Goal: Task Accomplishment & Management: Use online tool/utility

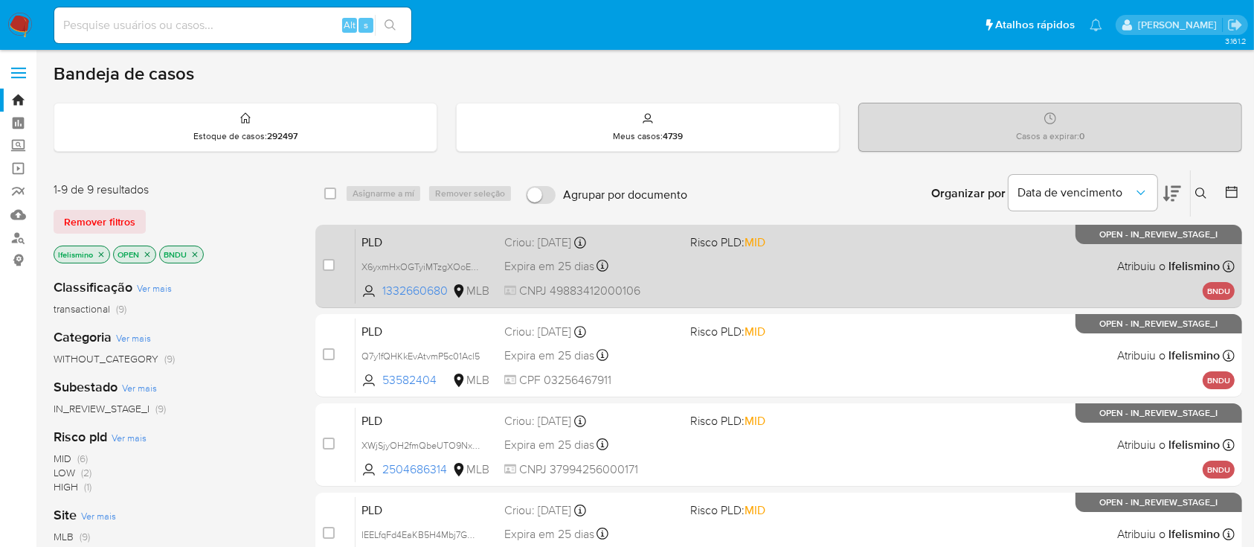
click at [765, 287] on div "PLD X6yxmHxOGTyiMTzgXOoEXyw4 1332660680 MLB Risco PLD: MID Criou: 12/09/2025 Cr…" at bounding box center [794, 265] width 879 height 75
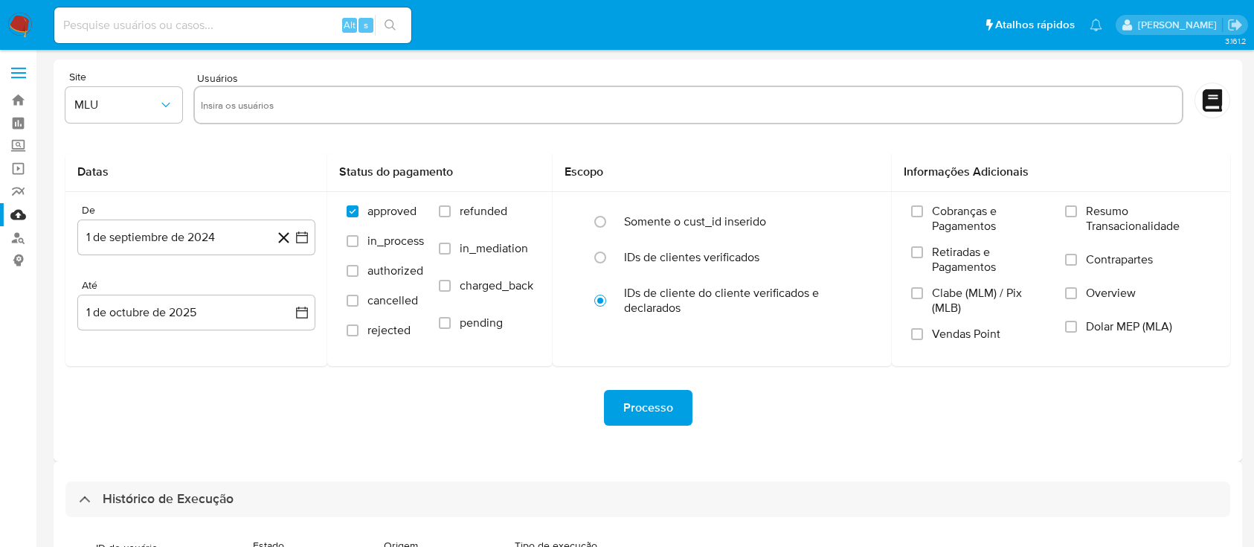
select select "10"
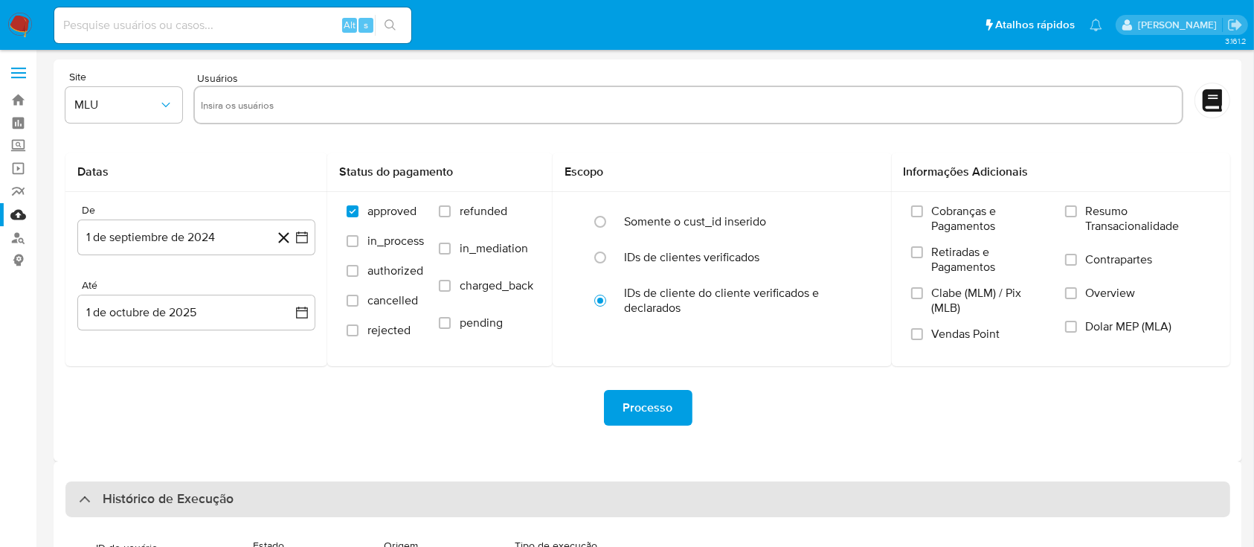
click at [544, 500] on div "Histórico de Execução" at bounding box center [647, 499] width 1164 height 36
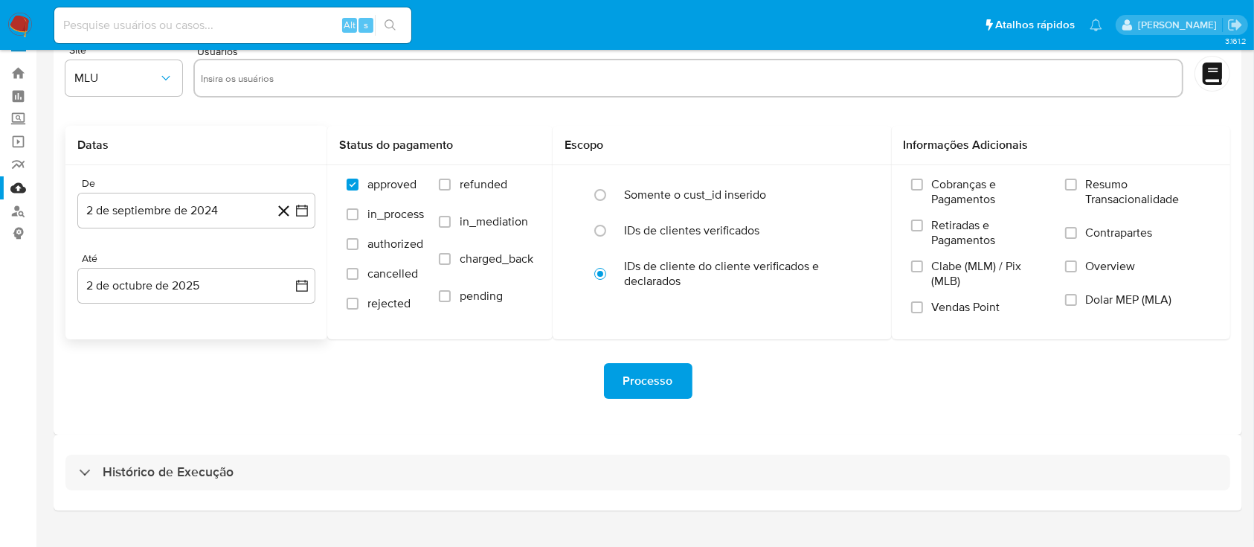
scroll to position [54, 0]
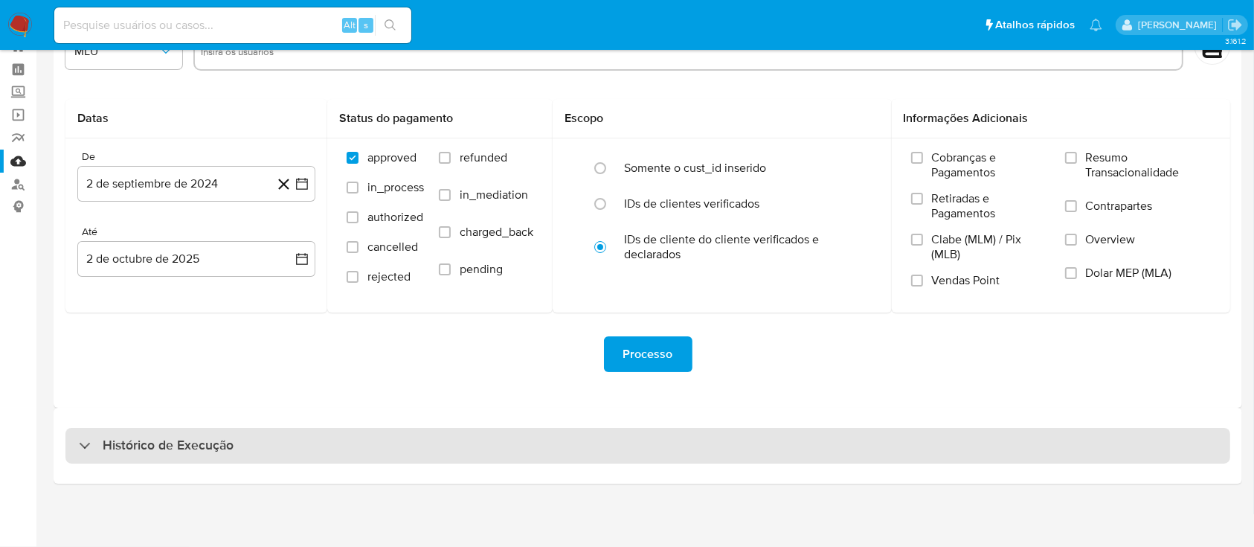
click at [373, 458] on div "Histórico de Execução" at bounding box center [647, 446] width 1164 height 36
select select "10"
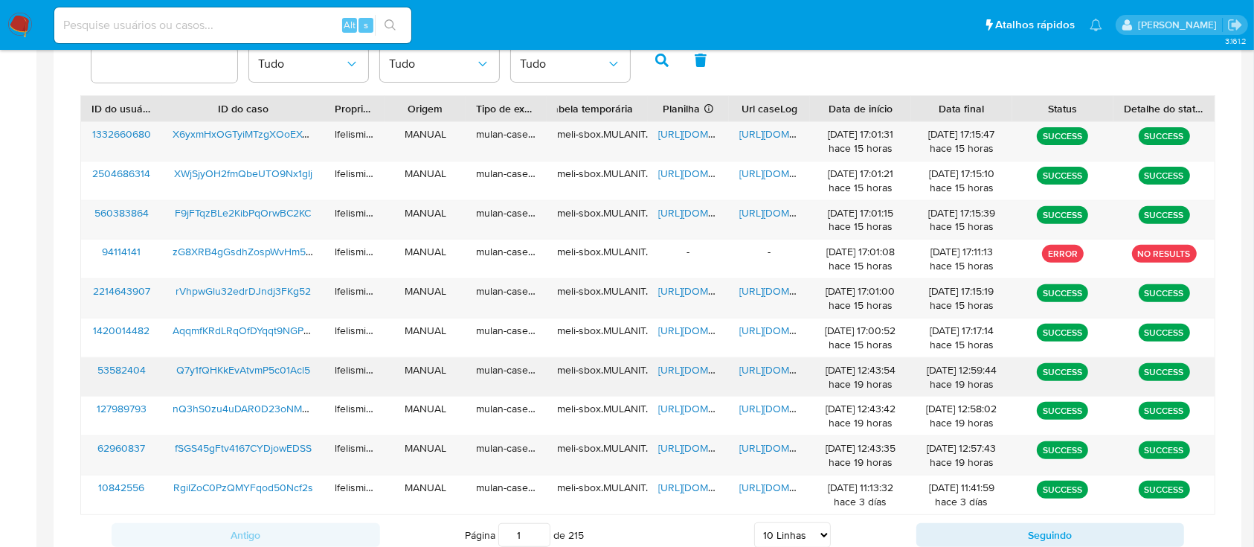
scroll to position [549, 0]
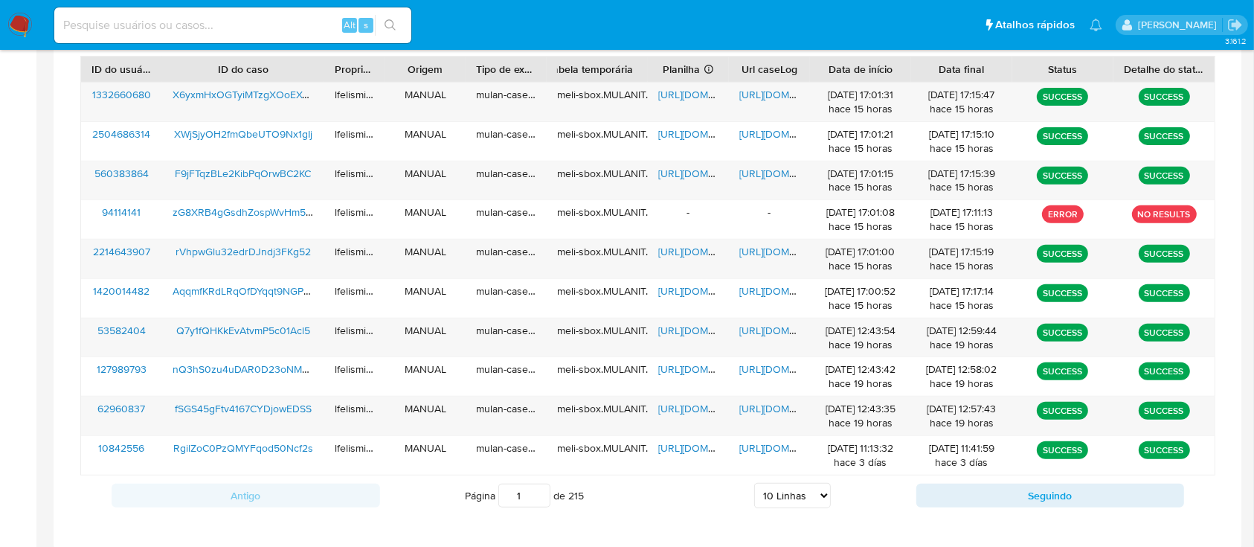
click at [785, 490] on select "5 Linhas 10 Linhas 20 Linhas 25 Linhas 50 Linhas 100 Linhas" at bounding box center [792, 495] width 77 height 25
click at [754, 483] on select "5 Linhas 10 Linhas 20 Linhas 25 Linhas 50 Linhas 100 Linhas" at bounding box center [792, 495] width 77 height 25
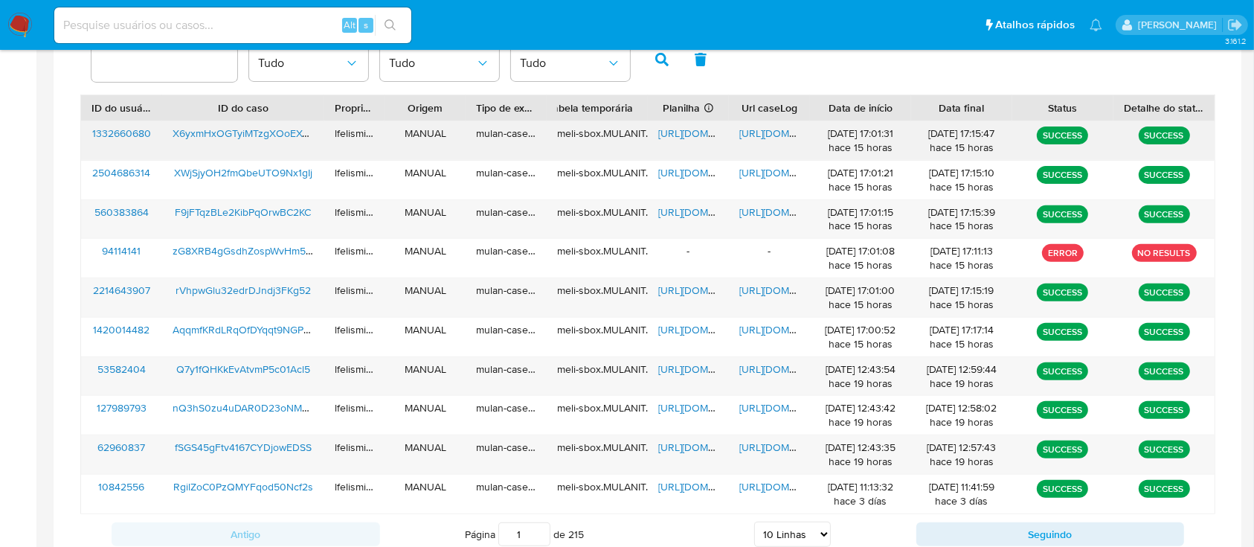
scroll to position [450, 0]
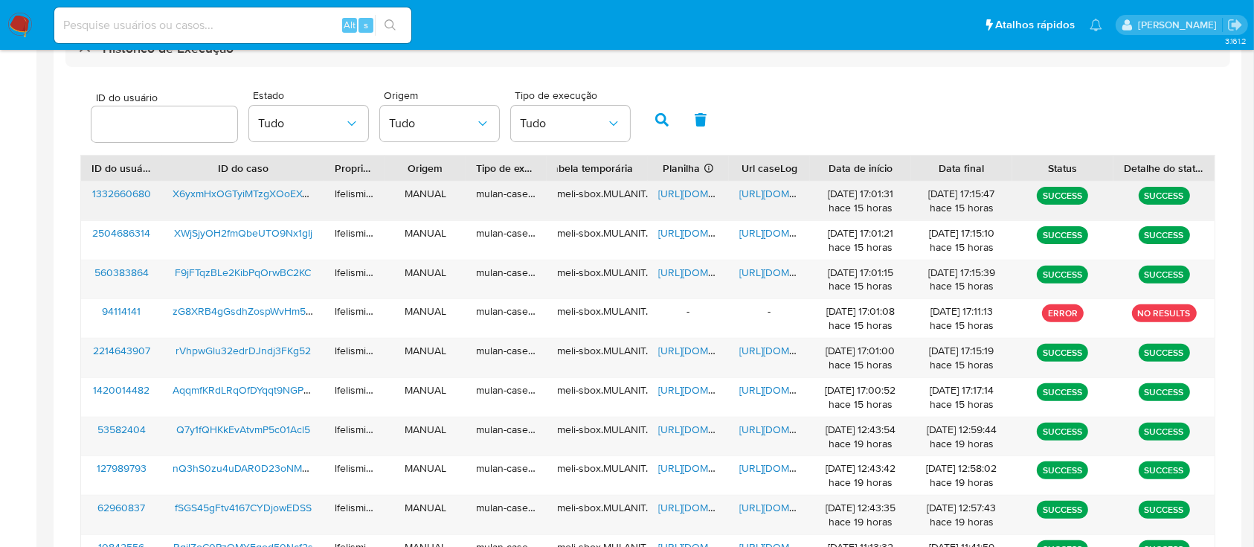
click at [770, 199] on span "https://docs.google.com/document/d/1YQo21DwRxoQM3Kf-soCuJDbU3WkkS_BCvZYLy0_vymc…" at bounding box center [790, 193] width 103 height 15
click at [666, 190] on span "https://docs.google.com/spreadsheets/d/1NjLvfIf2b6_U8m-NZYVs-DHwd75YKmgEFGvZO31…" at bounding box center [709, 193] width 103 height 15
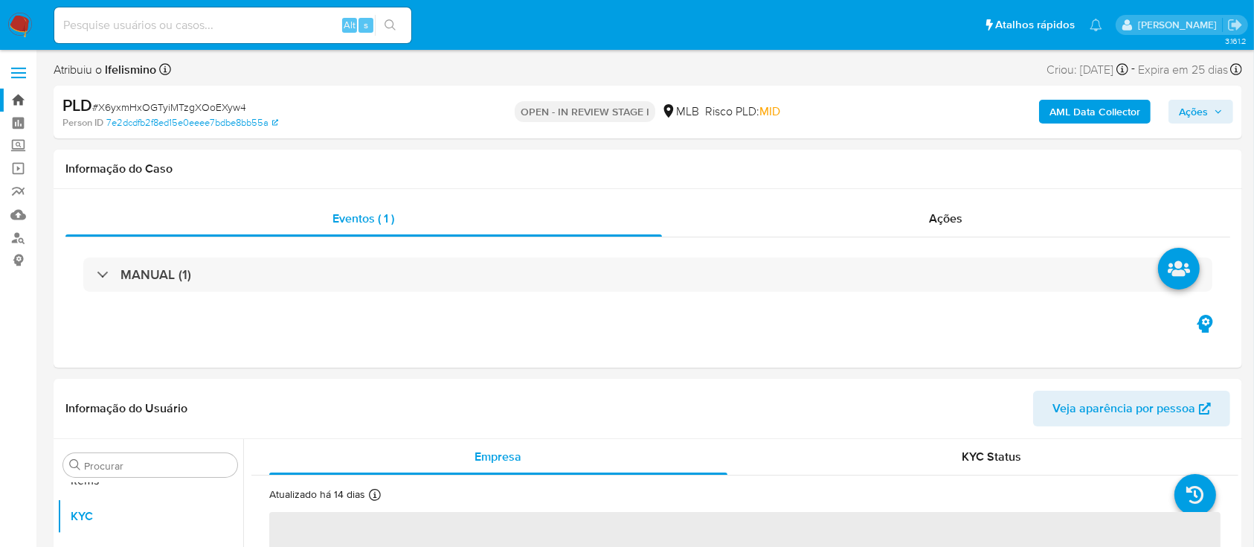
scroll to position [771, 0]
select select "10"
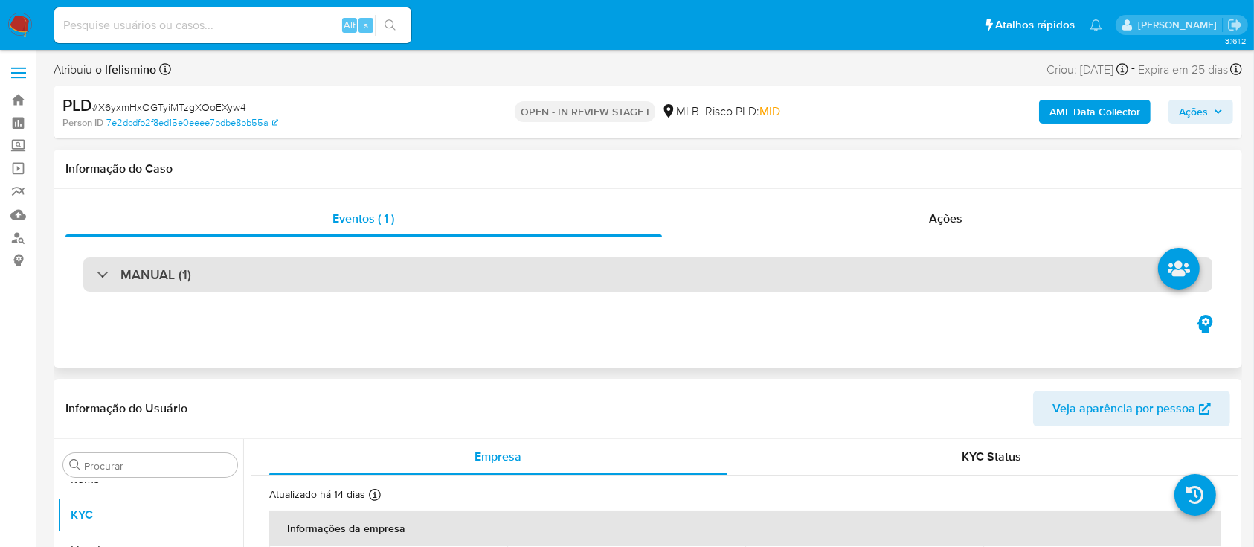
scroll to position [198, 0]
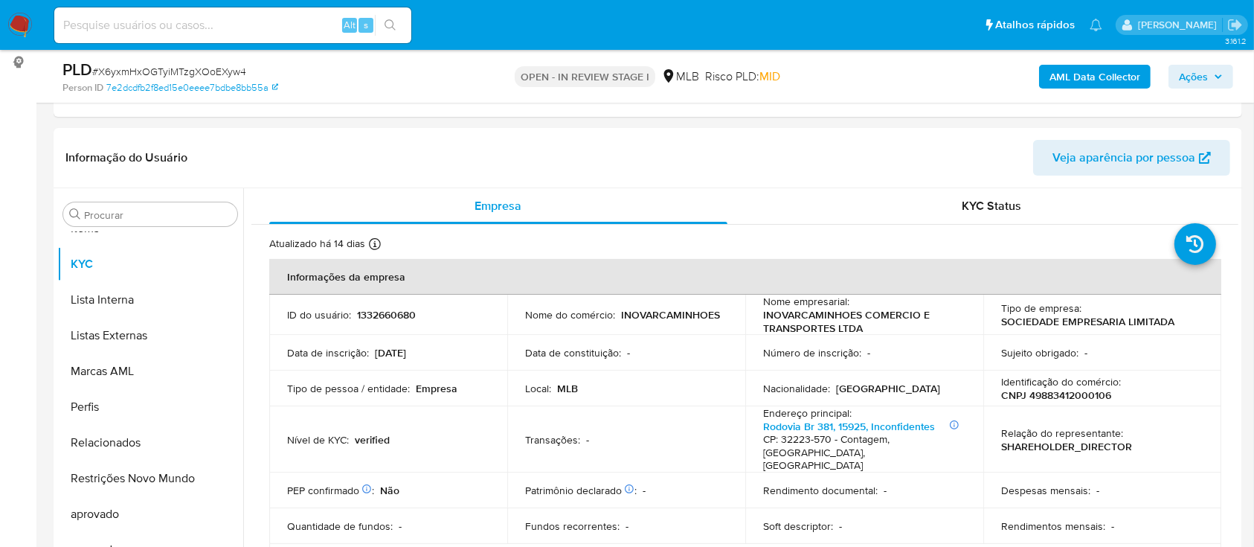
click at [225, 70] on span "# X6yxmHxOGTyiMTzgXOoEXyw4" at bounding box center [169, 71] width 154 height 15
click at [225, 71] on span "# X6yxmHxOGTyiMTzgXOoEXyw4" at bounding box center [169, 71] width 154 height 15
copy span "X6yxmHxOGTyiMTzgXOoEXyw4"
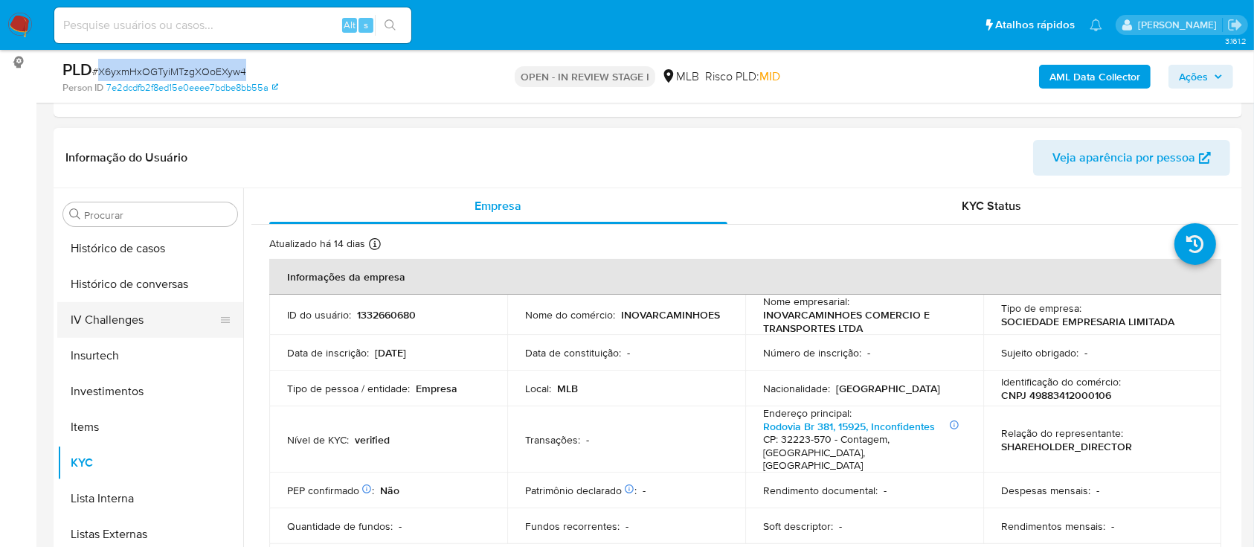
scroll to position [474, 0]
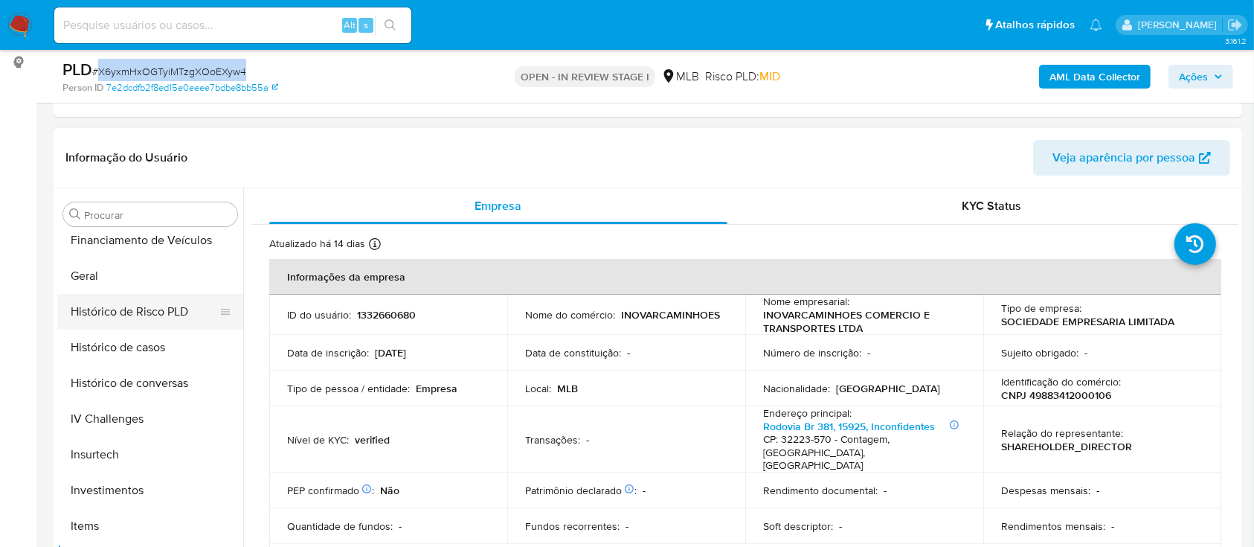
click at [132, 300] on button "Histórico de Risco PLD" at bounding box center [144, 312] width 174 height 36
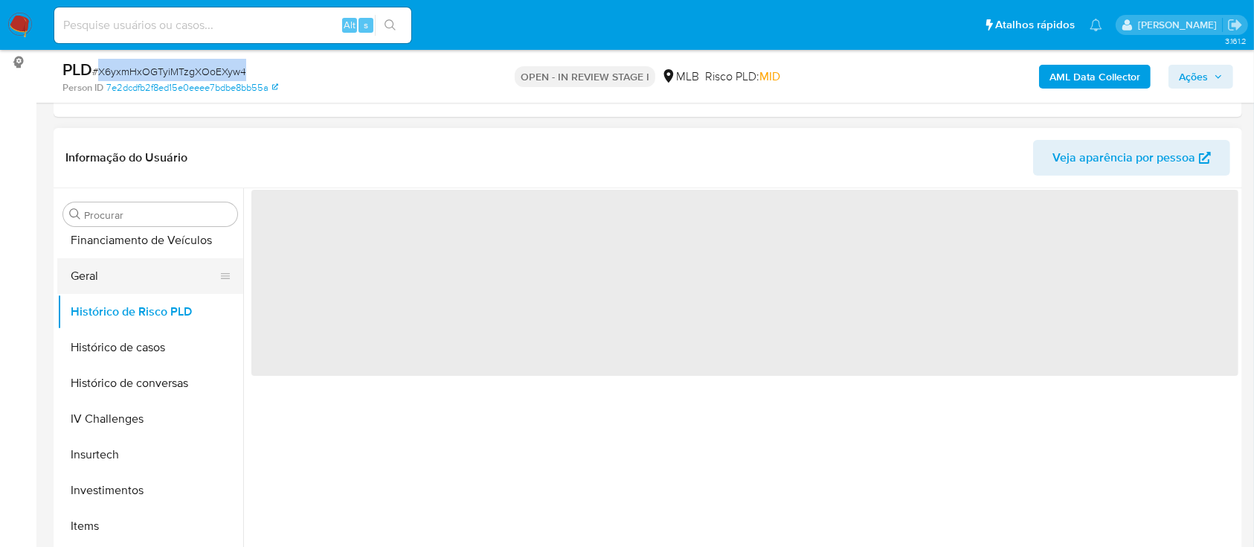
click at [148, 284] on button "Geral" at bounding box center [144, 276] width 174 height 36
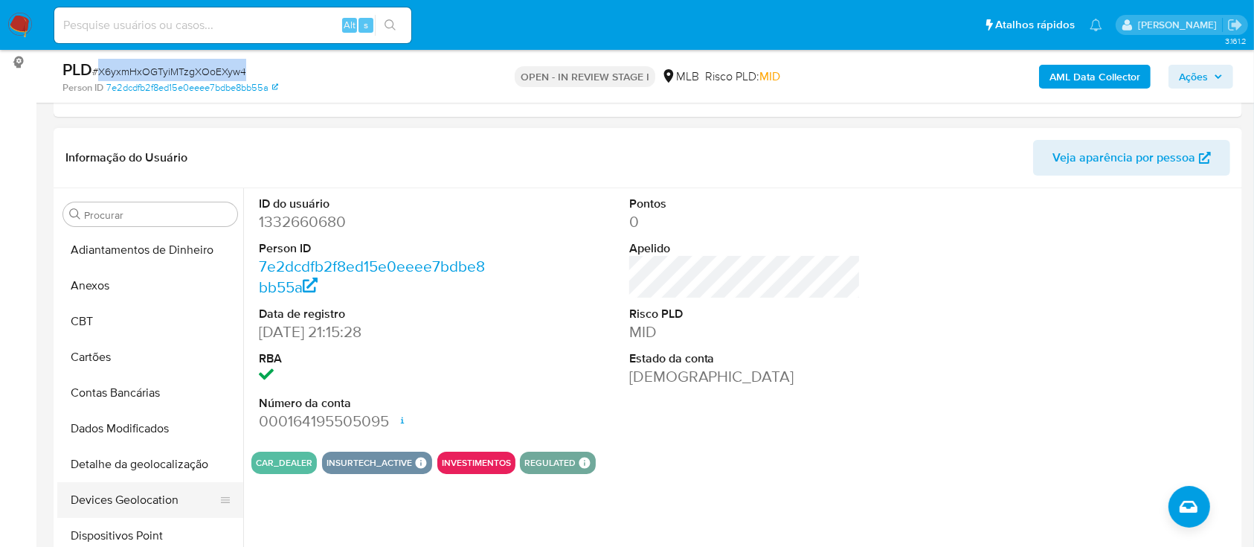
scroll to position [99, 0]
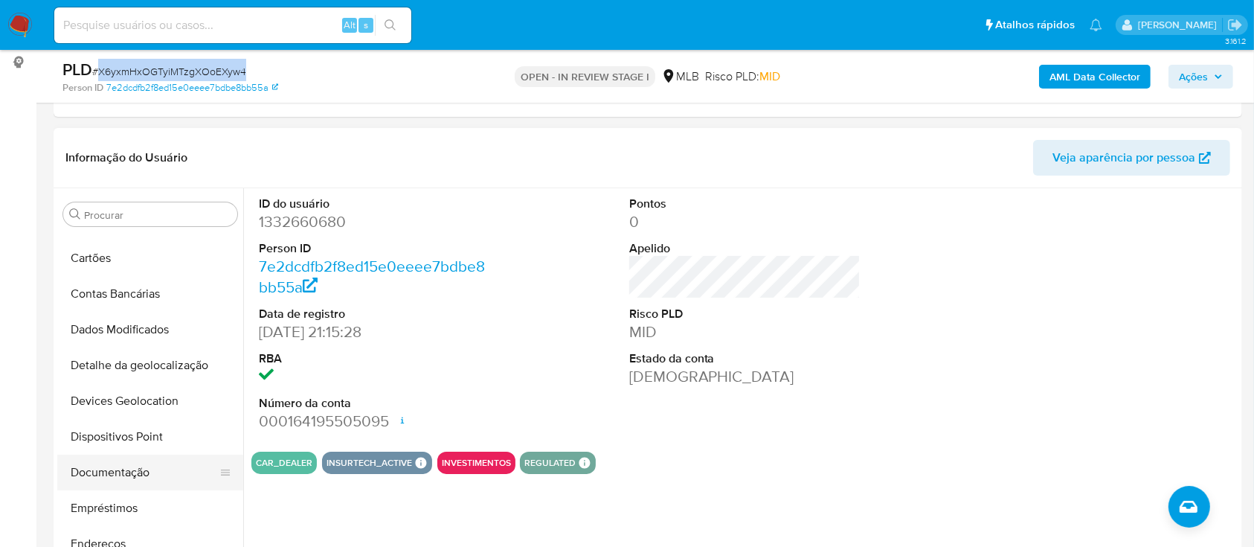
click at [166, 459] on button "Documentação" at bounding box center [144, 472] width 174 height 36
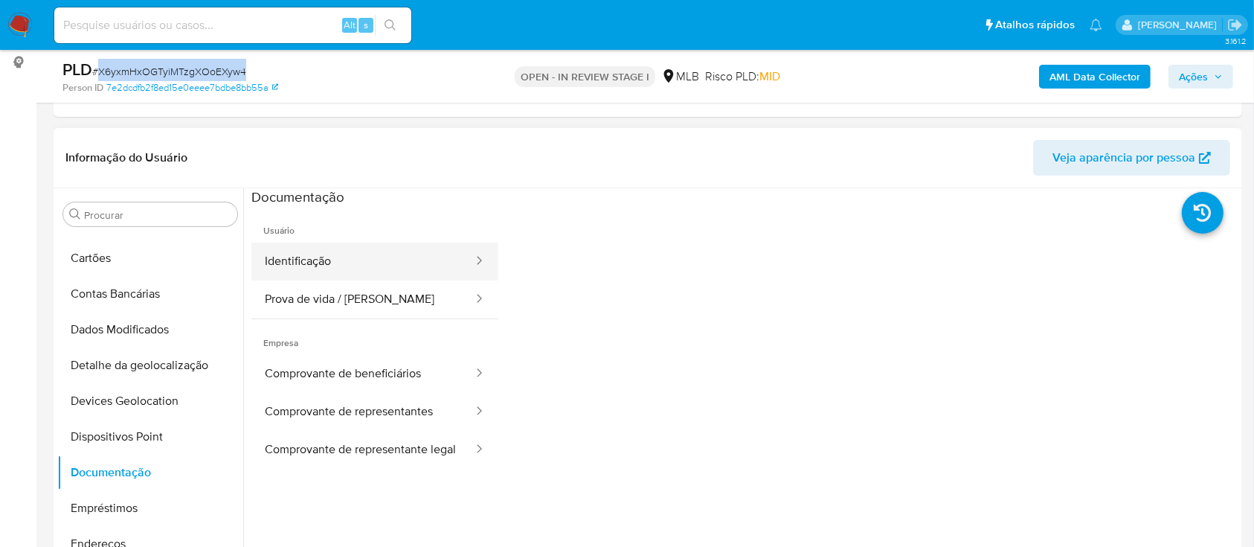
click at [405, 247] on button "Identificação" at bounding box center [362, 261] width 223 height 38
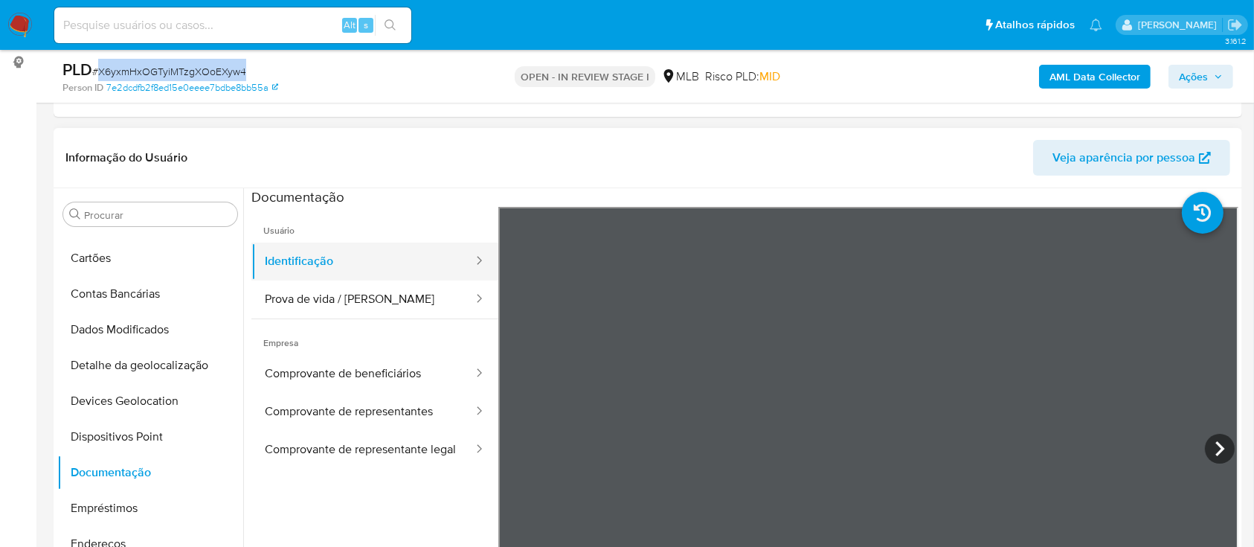
click at [357, 243] on button "Identificação" at bounding box center [362, 261] width 223 height 38
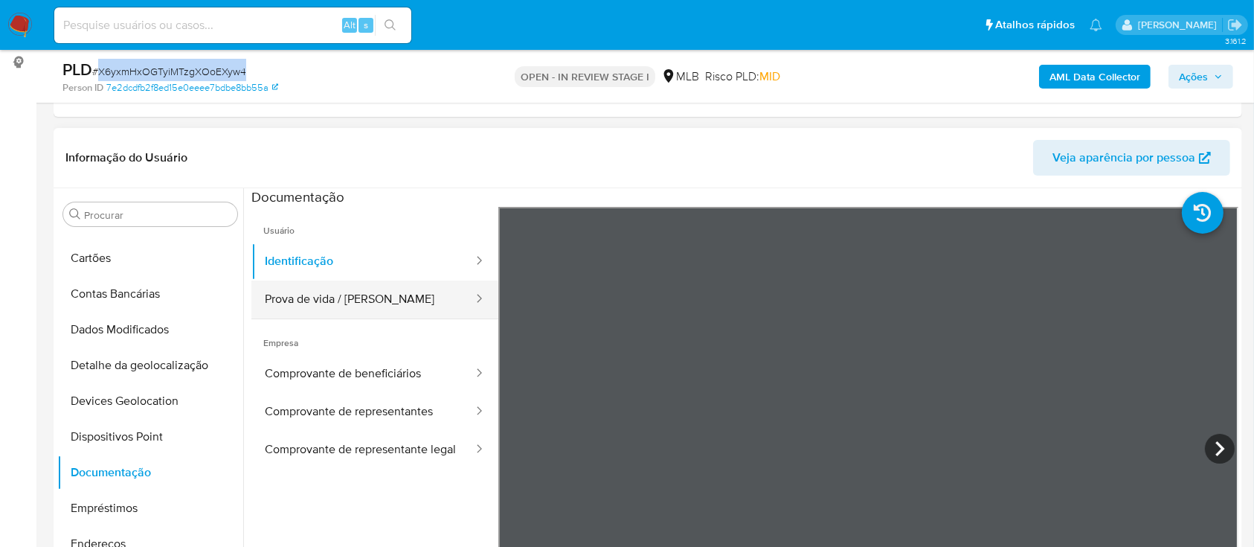
click at [324, 302] on button "Prova de vida / Selfie" at bounding box center [362, 299] width 223 height 38
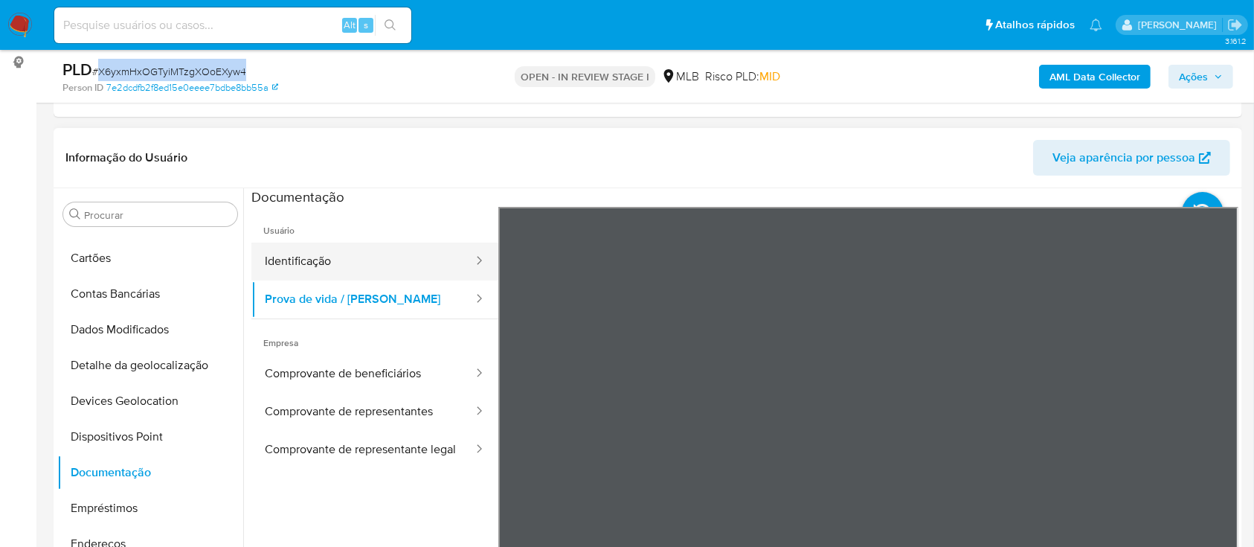
click at [351, 265] on button "Identificação" at bounding box center [362, 261] width 223 height 38
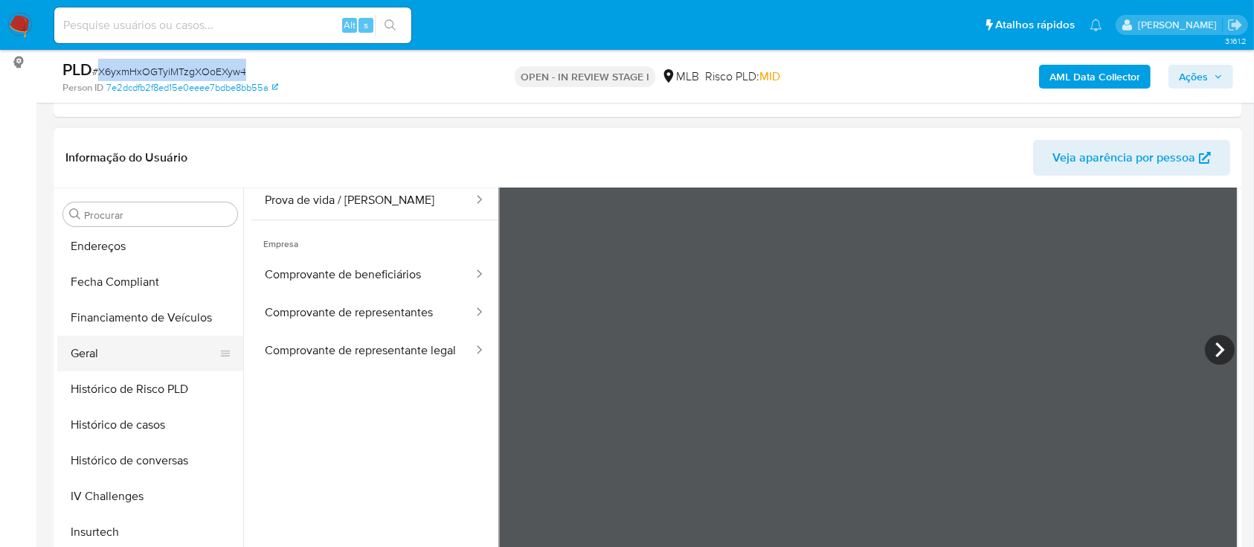
scroll to position [694, 0]
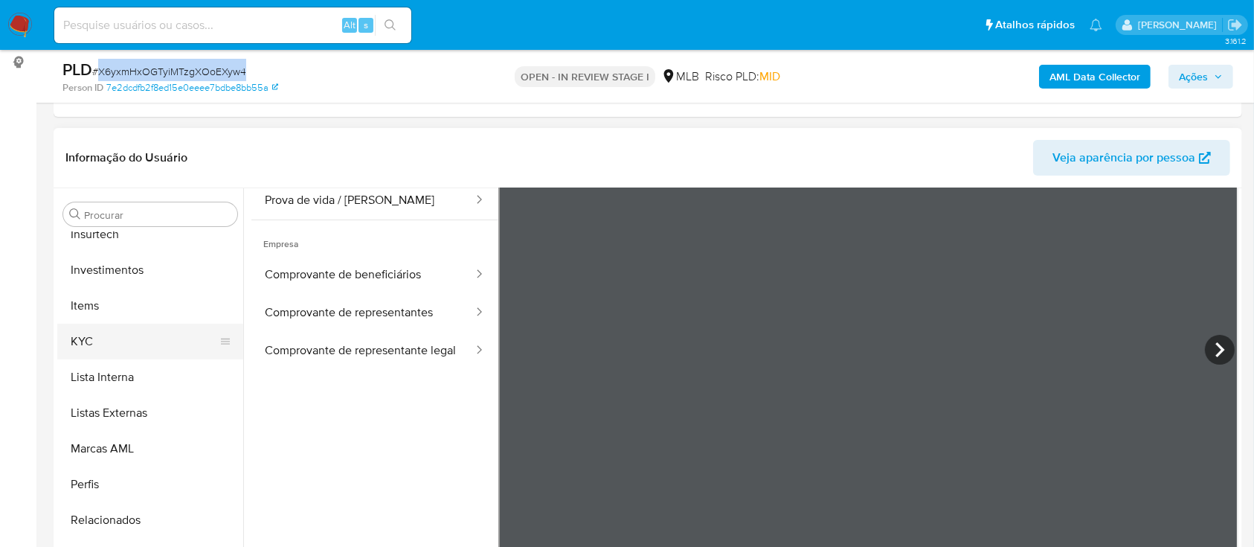
click at [148, 327] on button "KYC" at bounding box center [144, 341] width 174 height 36
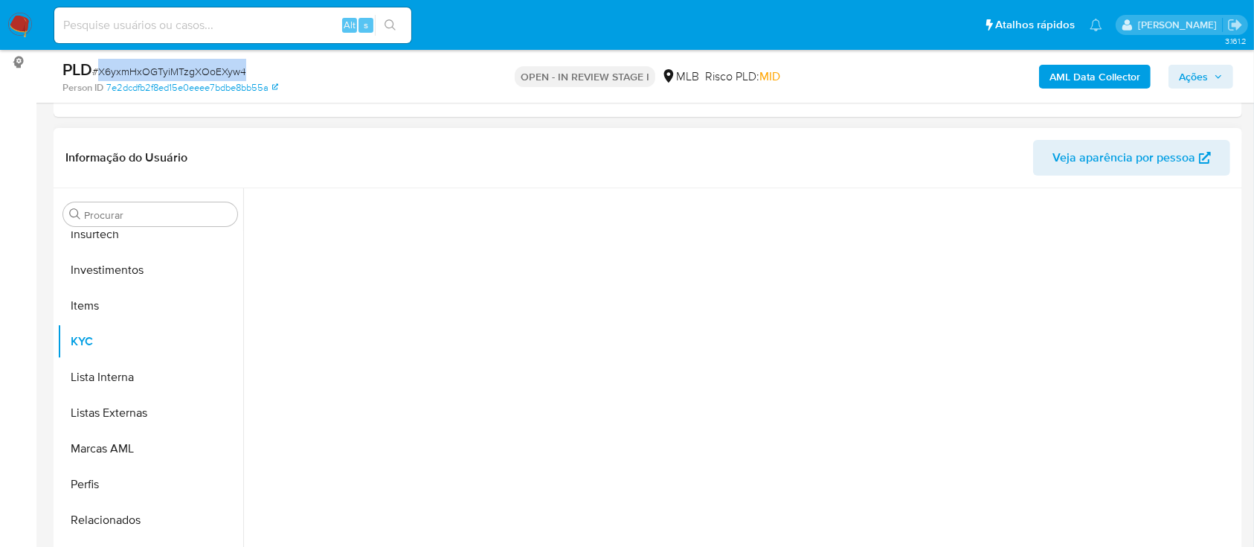
scroll to position [0, 0]
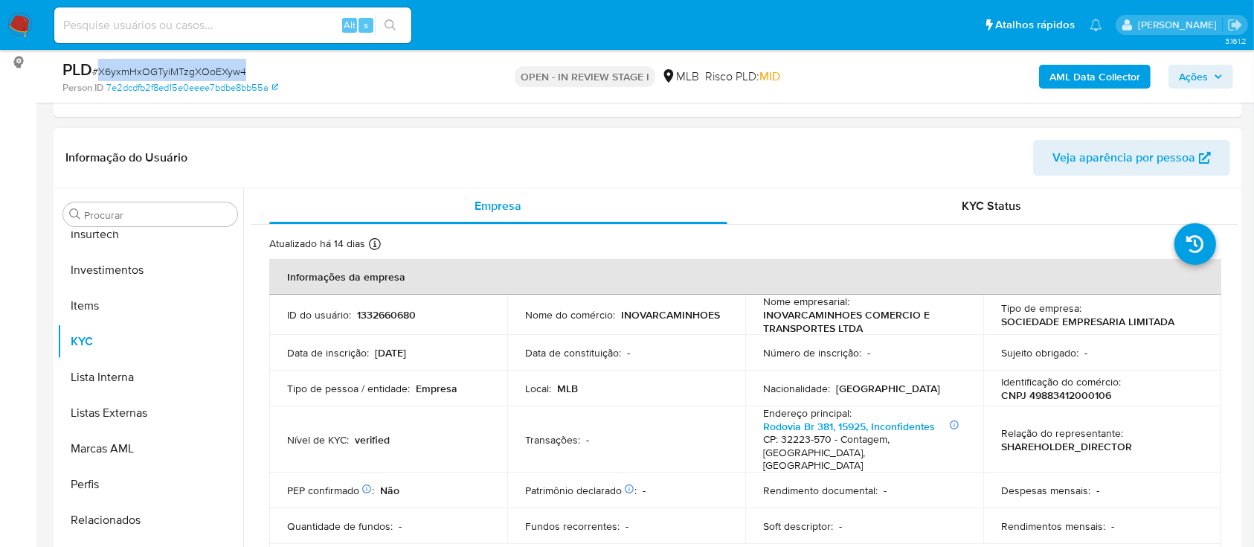
click at [1086, 391] on p "CNPJ 49883412000106" at bounding box center [1056, 394] width 110 height 13
drag, startPoint x: 1086, startPoint y: 391, endPoint x: 1053, endPoint y: 413, distance: 39.6
drag, startPoint x: 1053, startPoint y: 413, endPoint x: 1088, endPoint y: 399, distance: 38.0
copy p "49883412000106"
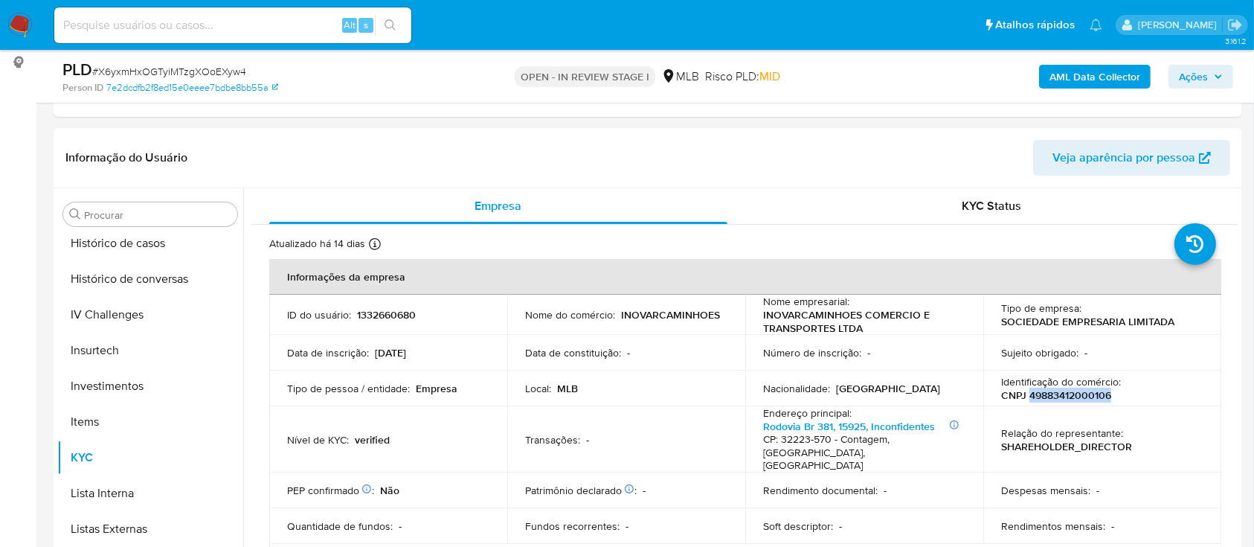
scroll to position [474, 0]
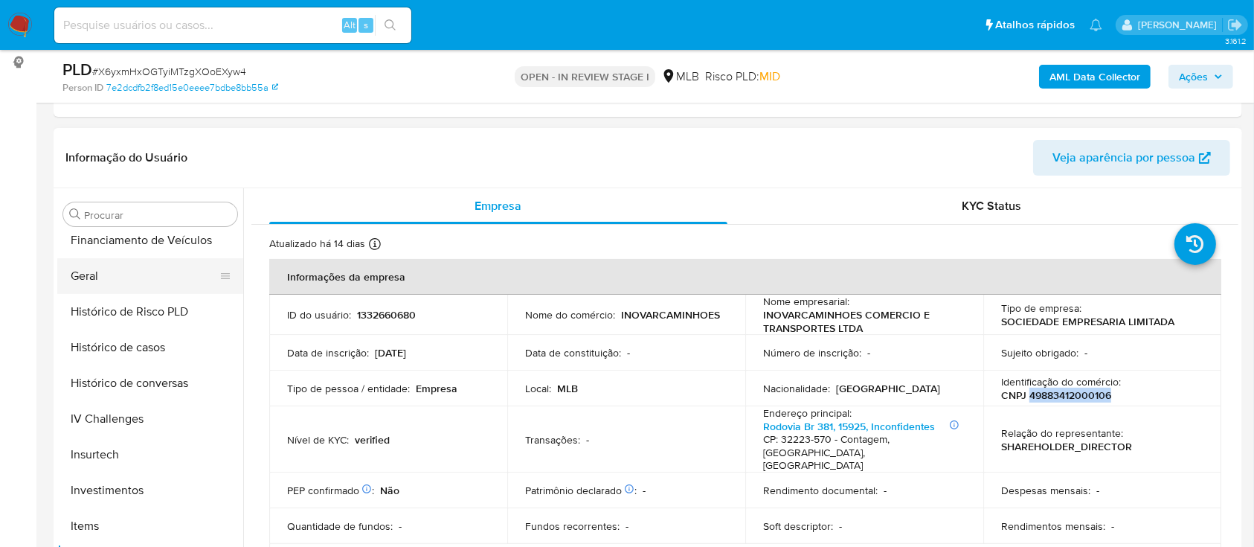
drag, startPoint x: 163, startPoint y: 259, endPoint x: 216, endPoint y: 276, distance: 55.5
click at [163, 259] on button "Geral" at bounding box center [144, 276] width 174 height 36
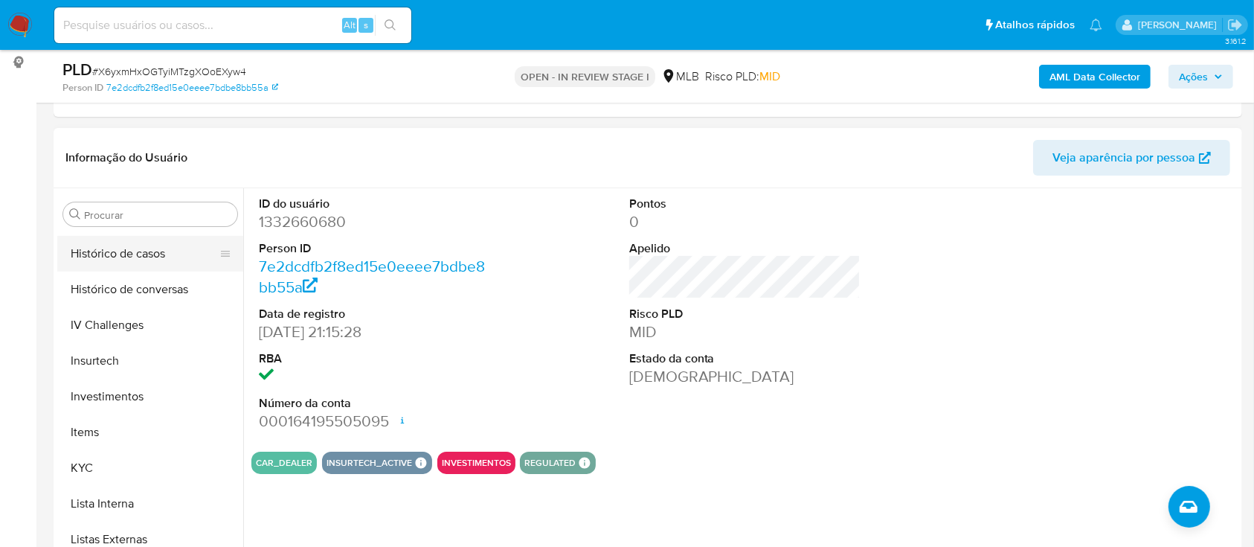
scroll to position [771, 0]
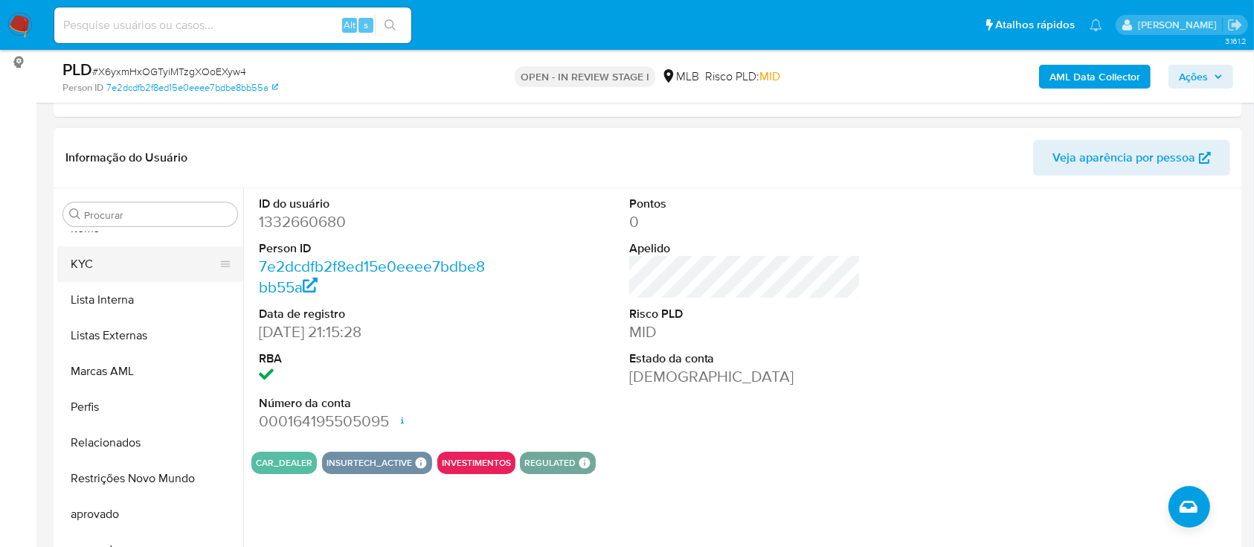
click at [138, 267] on button "KYC" at bounding box center [144, 264] width 174 height 36
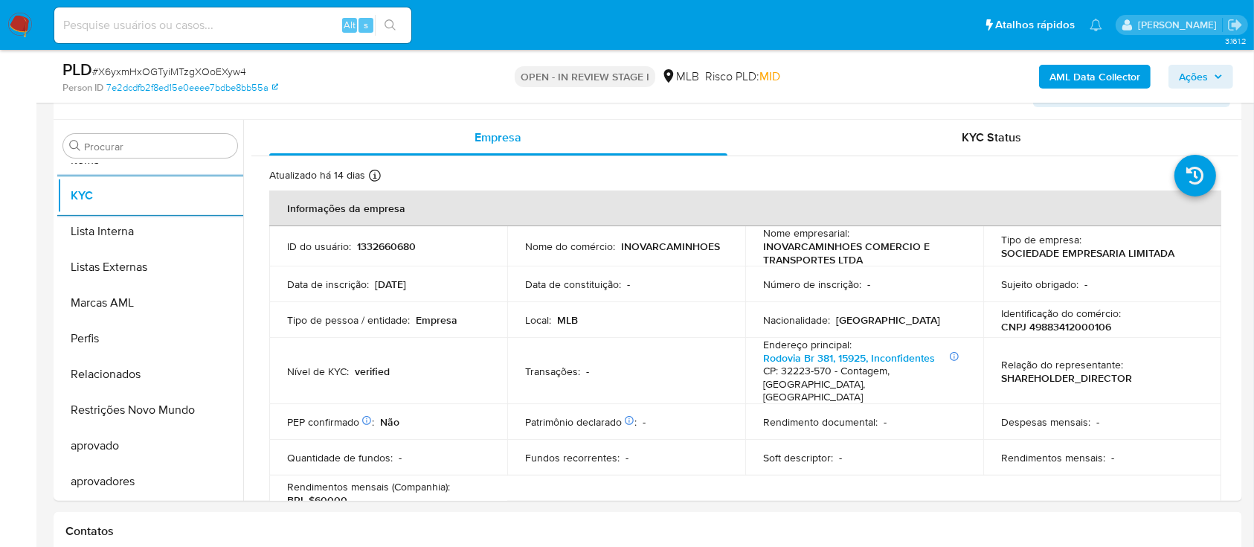
scroll to position [297, 0]
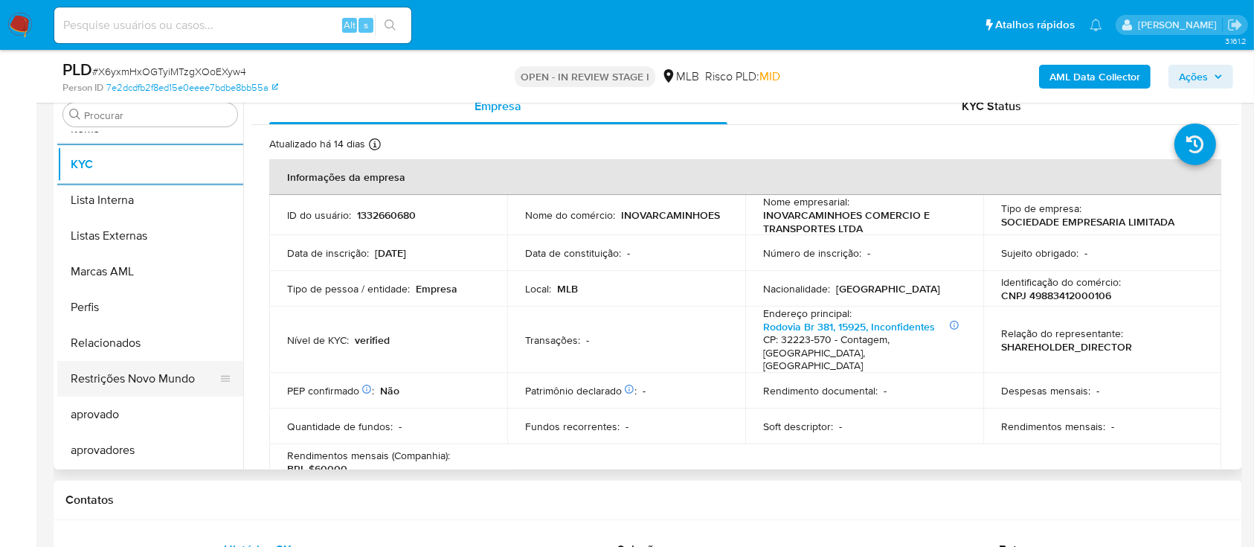
click at [168, 387] on button "Restrições Novo Mundo" at bounding box center [144, 379] width 174 height 36
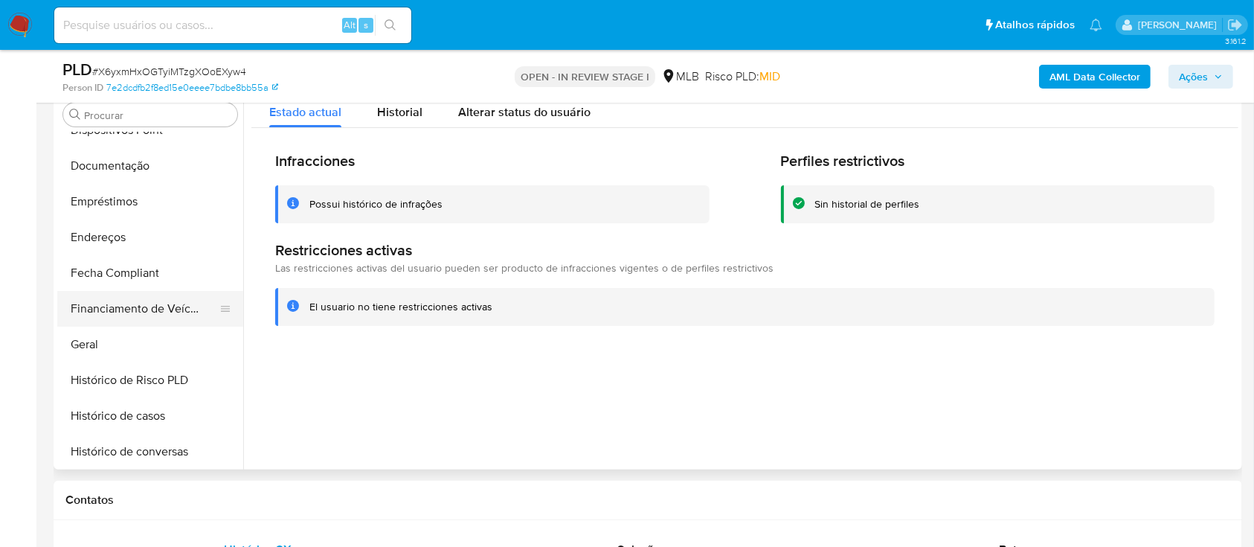
scroll to position [275, 0]
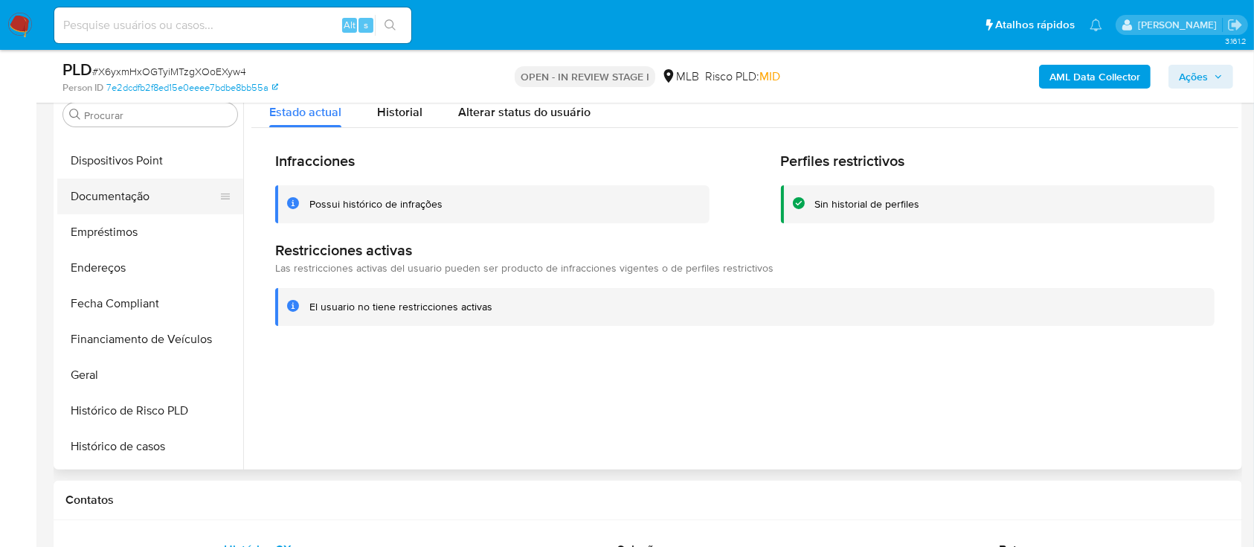
click at [162, 193] on button "Documentação" at bounding box center [144, 196] width 174 height 36
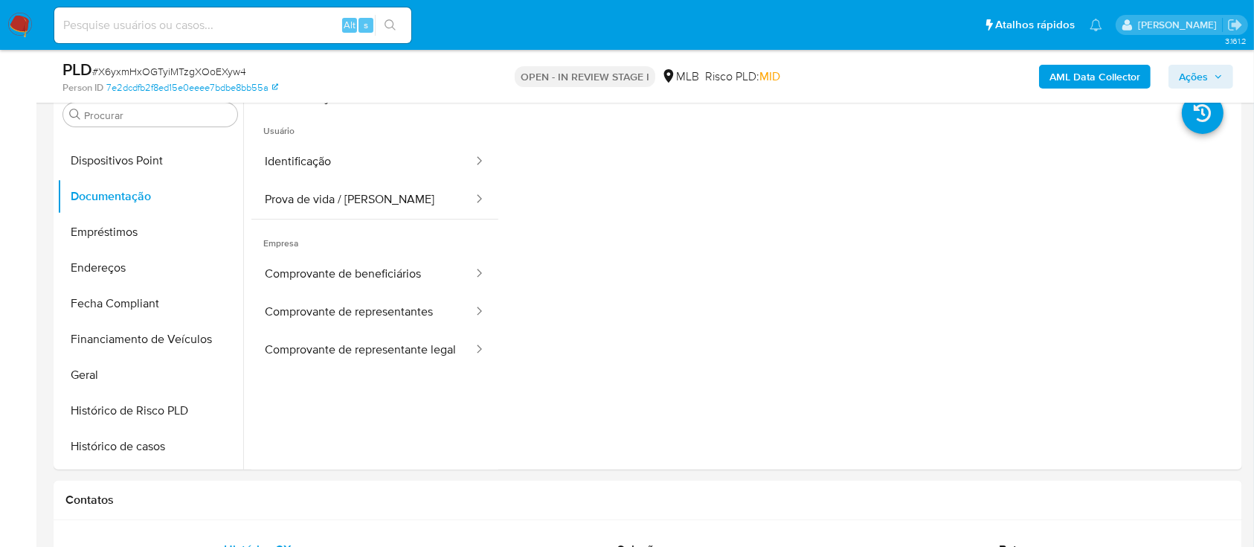
click at [361, 158] on button "Identificação" at bounding box center [362, 162] width 223 height 38
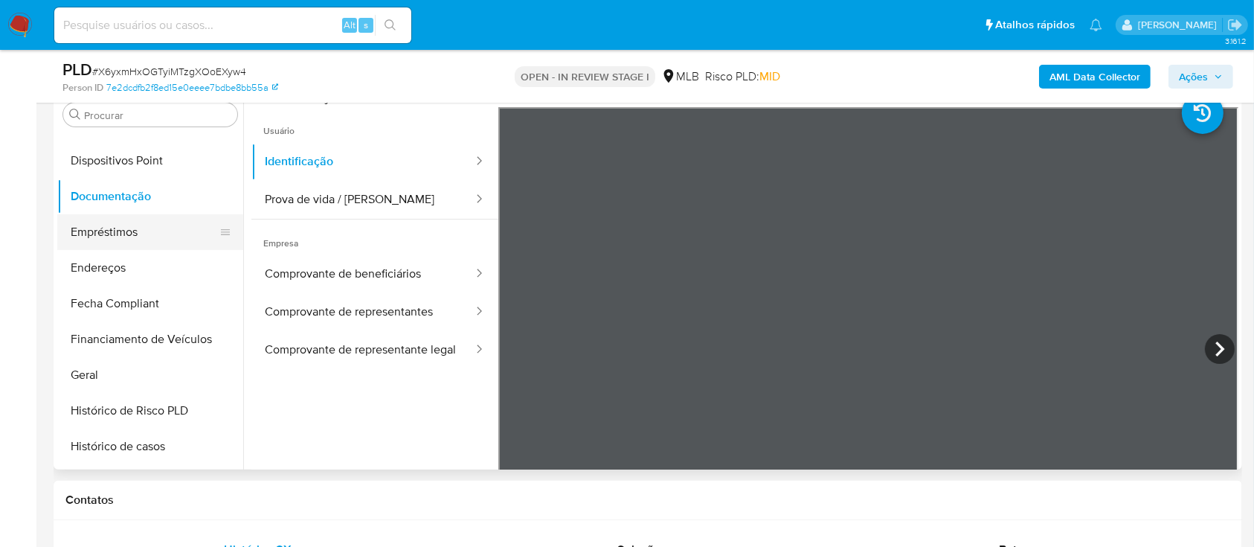
drag, startPoint x: 121, startPoint y: 230, endPoint x: 143, endPoint y: 225, distance: 22.2
click at [125, 230] on button "Empréstimos" at bounding box center [144, 232] width 174 height 36
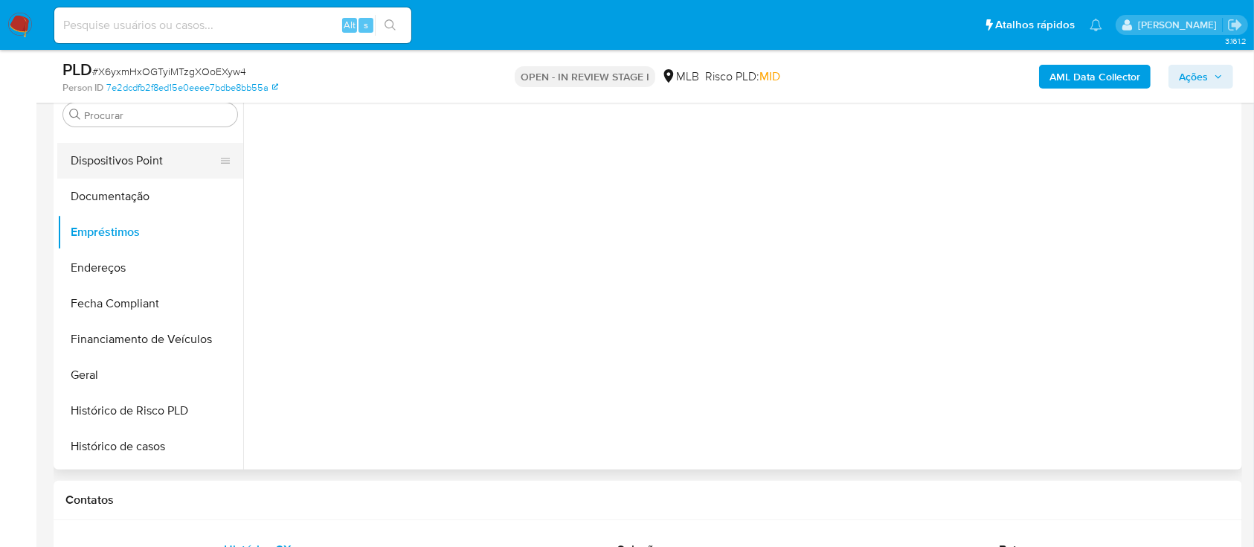
click at [192, 167] on button "Dispositivos Point" at bounding box center [144, 161] width 174 height 36
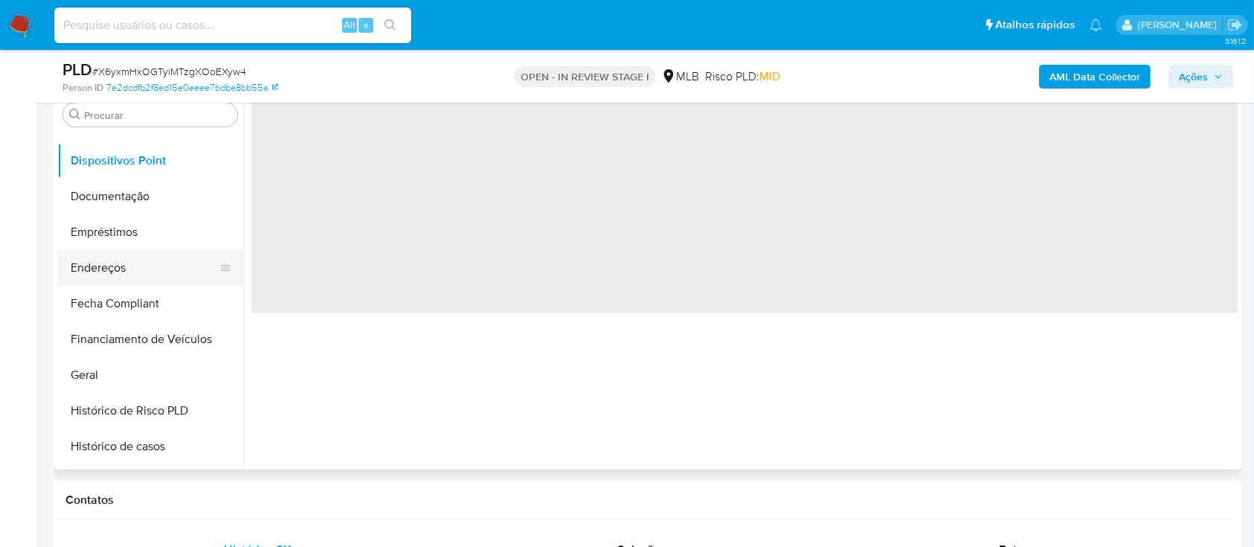
click at [152, 262] on button "Endereços" at bounding box center [144, 268] width 174 height 36
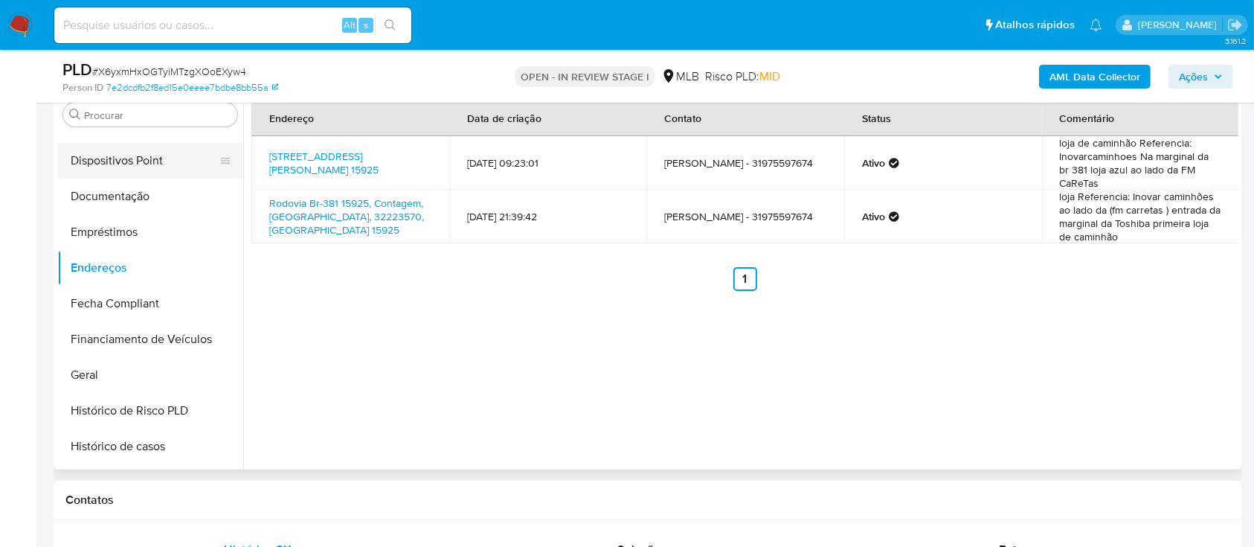
click at [155, 158] on button "Dispositivos Point" at bounding box center [144, 161] width 174 height 36
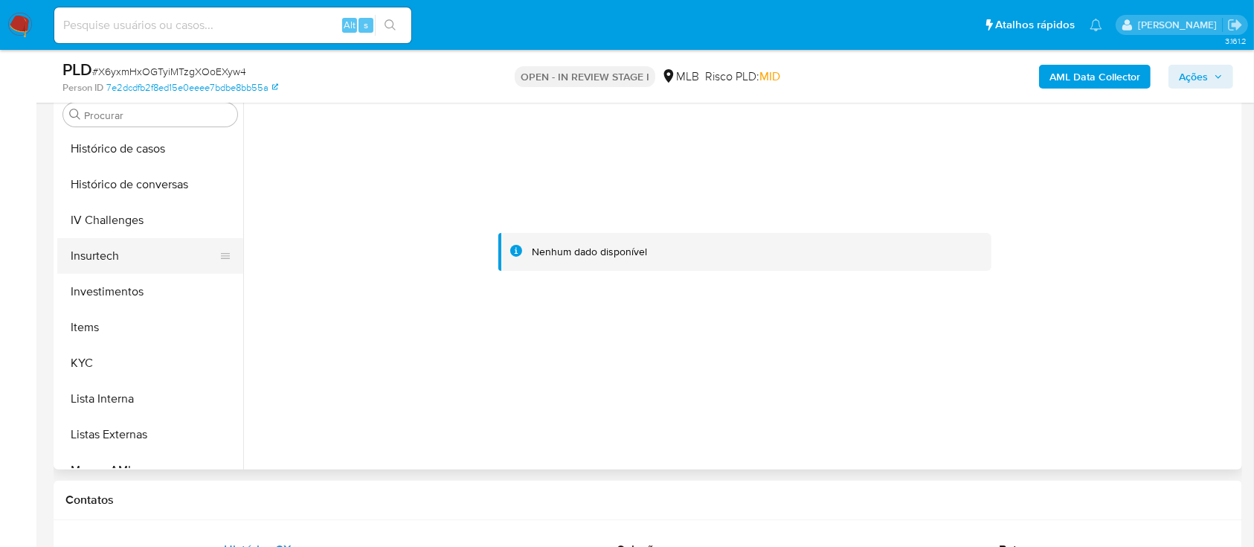
scroll to position [474, 0]
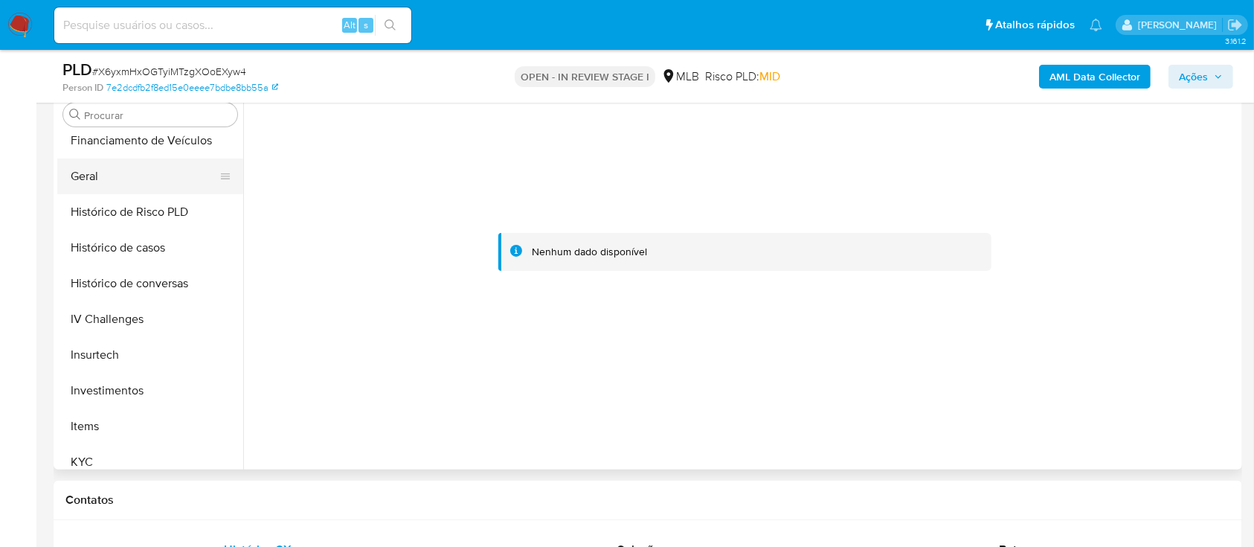
click at [138, 178] on button "Geral" at bounding box center [144, 176] width 174 height 36
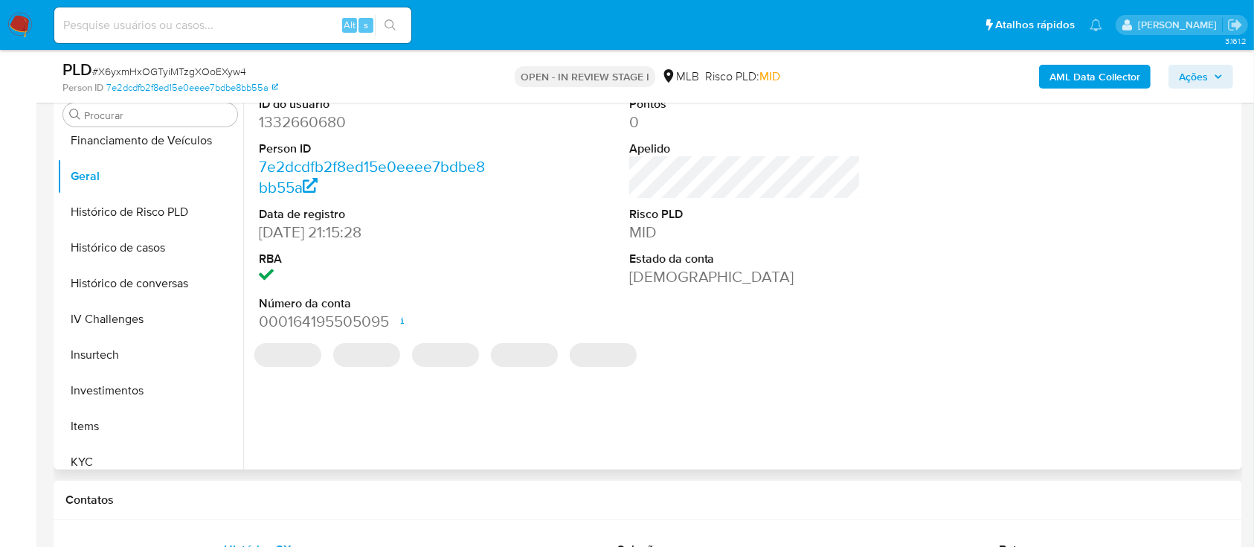
click at [335, 121] on dd "1332660680" at bounding box center [375, 122] width 232 height 21
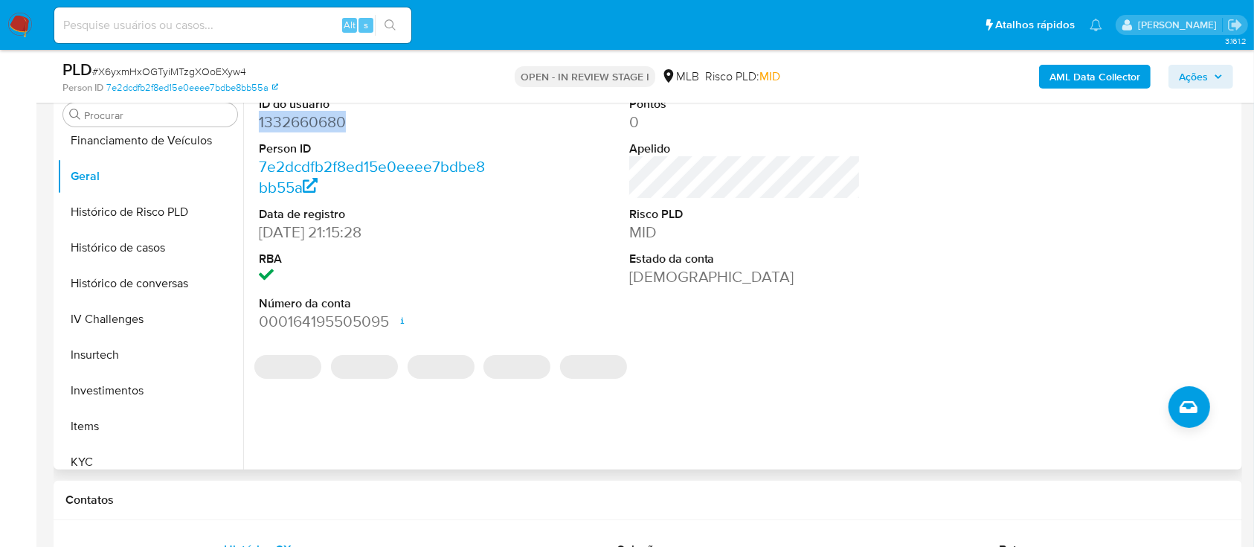
copy dd "1332660680"
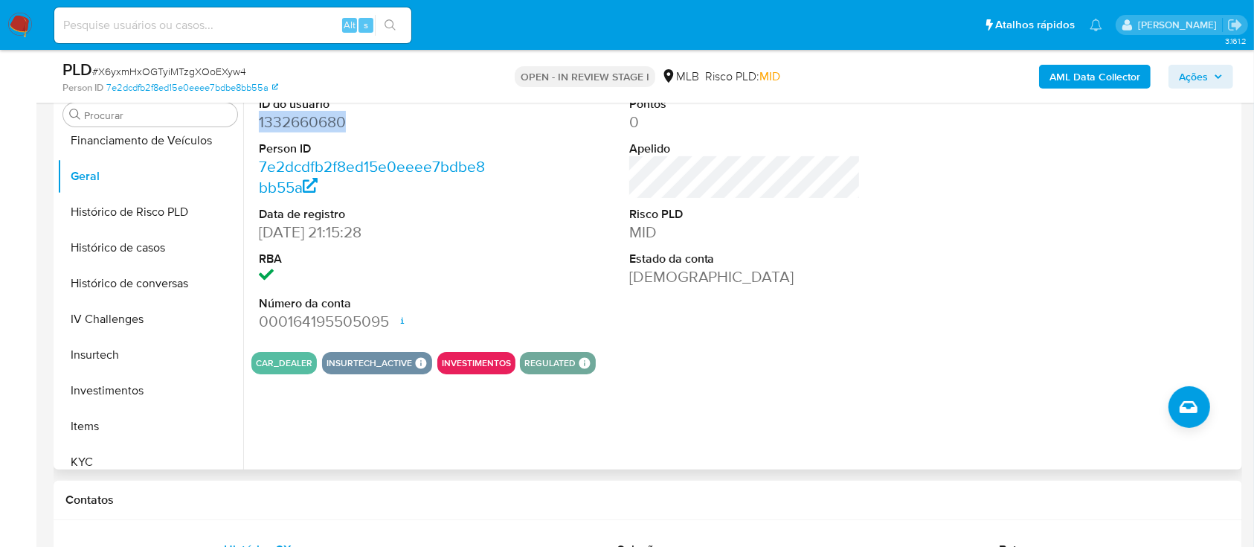
click at [146, 126] on div "Procurar Adiantamentos de Dinheiro Anexos CBT Cartões Contas Bancárias Dados Mo…" at bounding box center [150, 280] width 186 height 378
click at [169, 122] on div "Procurar" at bounding box center [150, 115] width 174 height 24
click at [168, 121] on input "Procurar" at bounding box center [157, 115] width 147 height 13
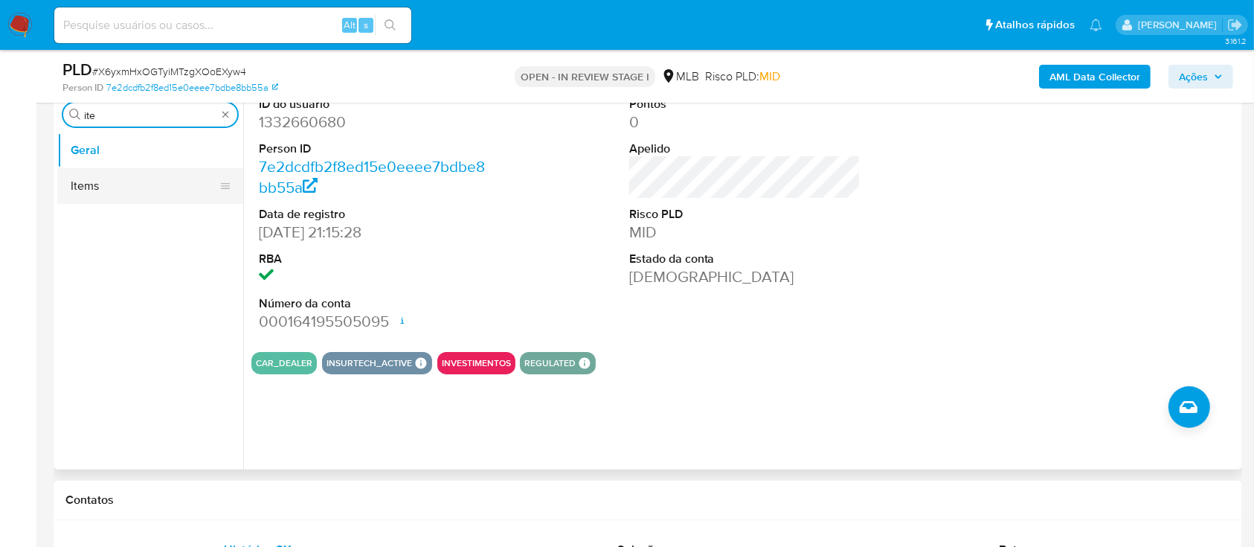
type input "ite"
click at [119, 169] on button "Items" at bounding box center [144, 186] width 174 height 36
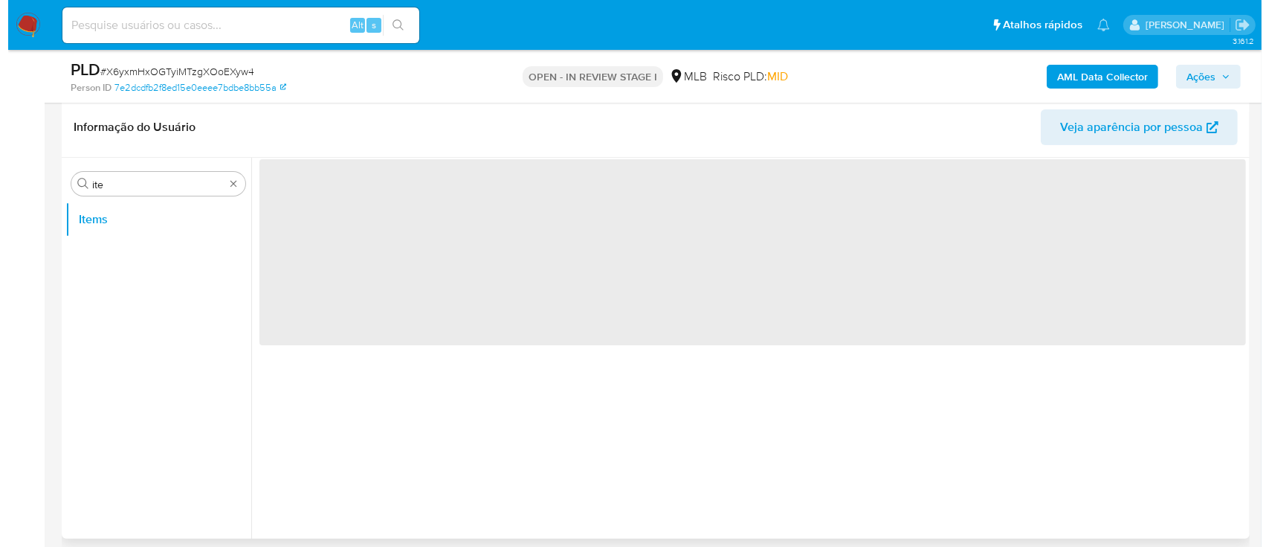
scroll to position [198, 0]
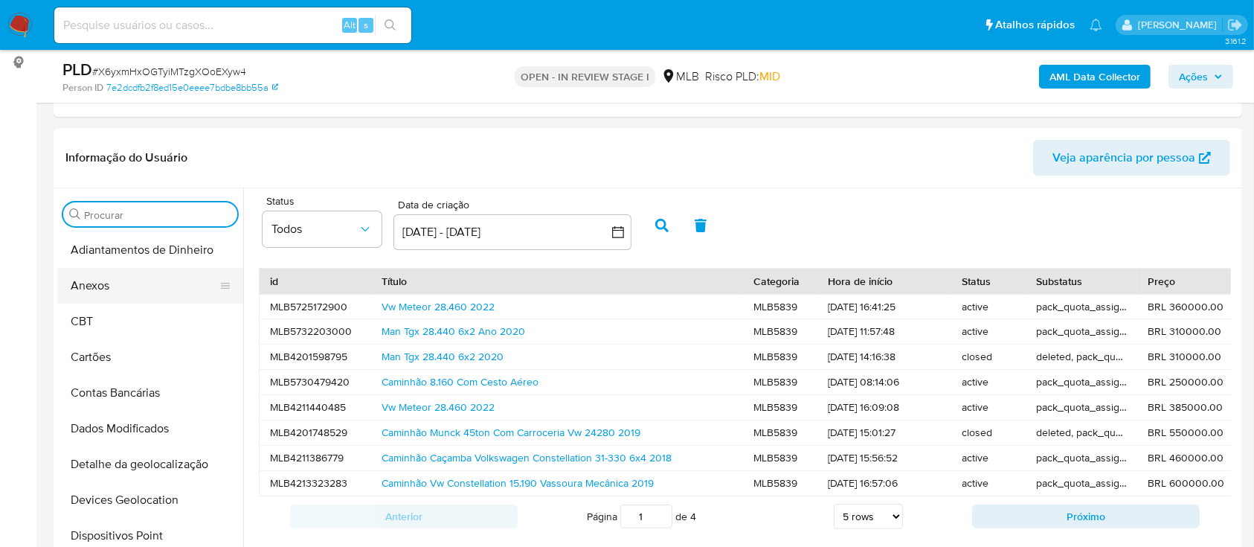
click at [135, 274] on button "Anexos" at bounding box center [144, 286] width 174 height 36
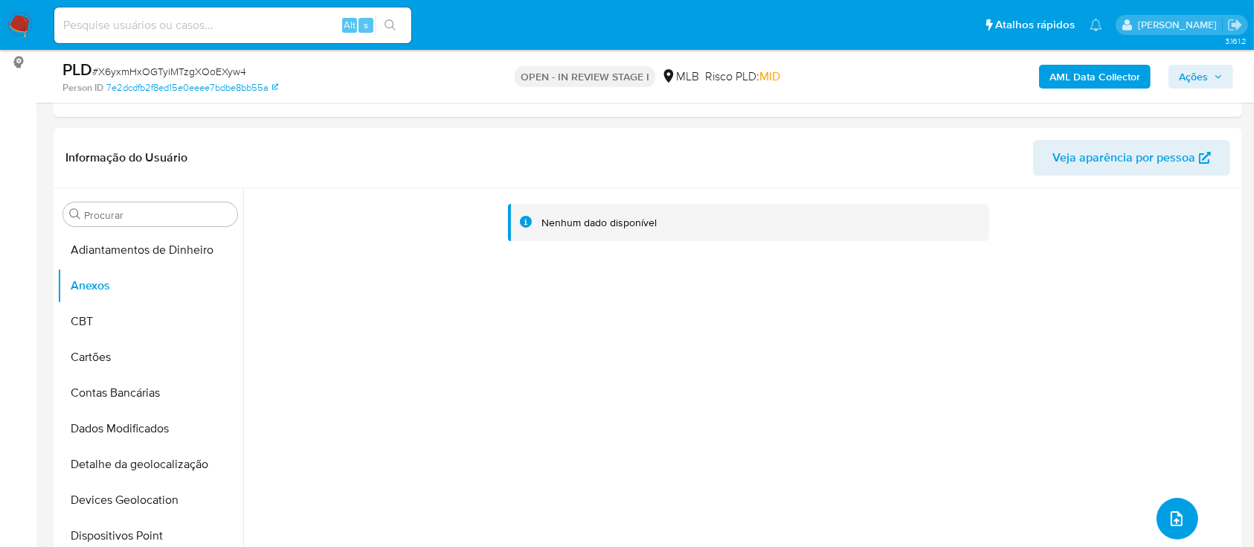
click at [1158, 506] on button "upload-file" at bounding box center [1177, 518] width 42 height 42
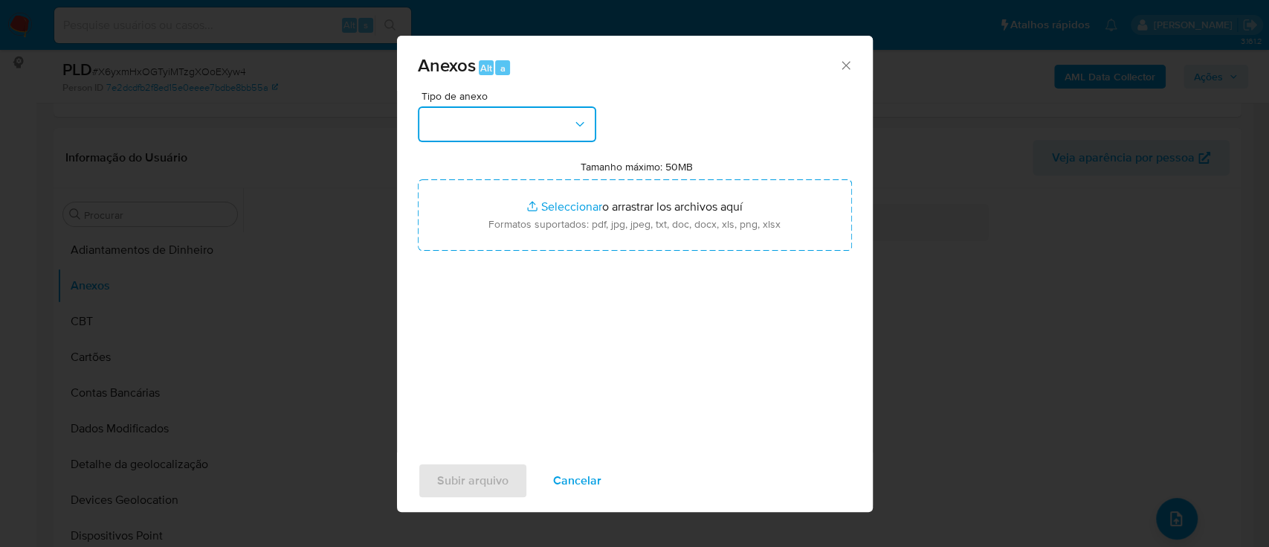
click at [510, 132] on button "button" at bounding box center [507, 124] width 178 height 36
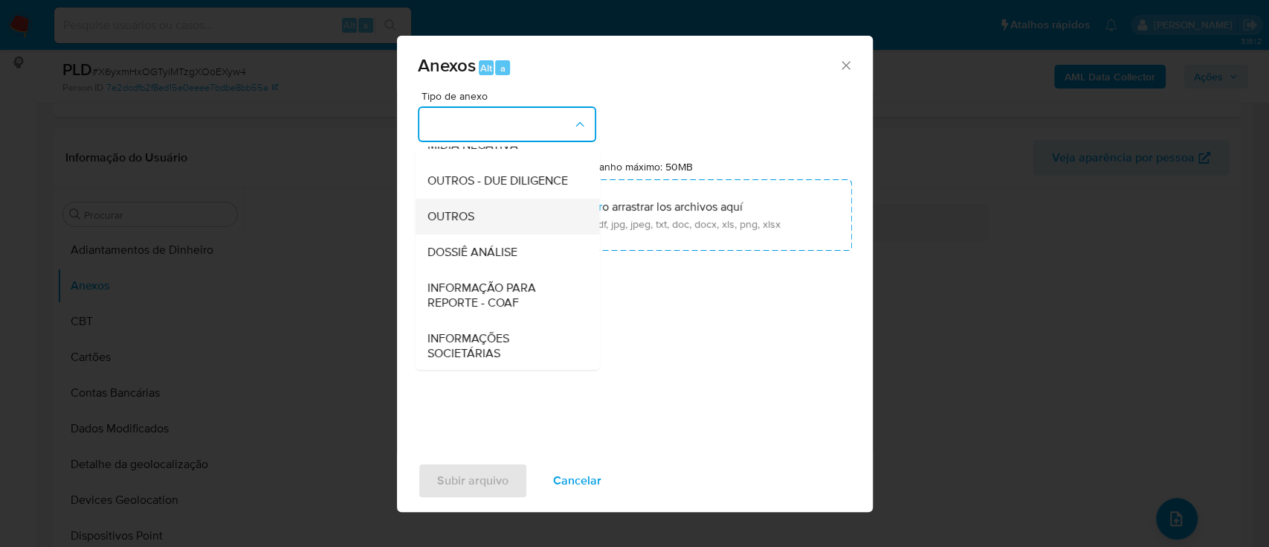
click at [483, 234] on div "OUTROS" at bounding box center [503, 217] width 152 height 36
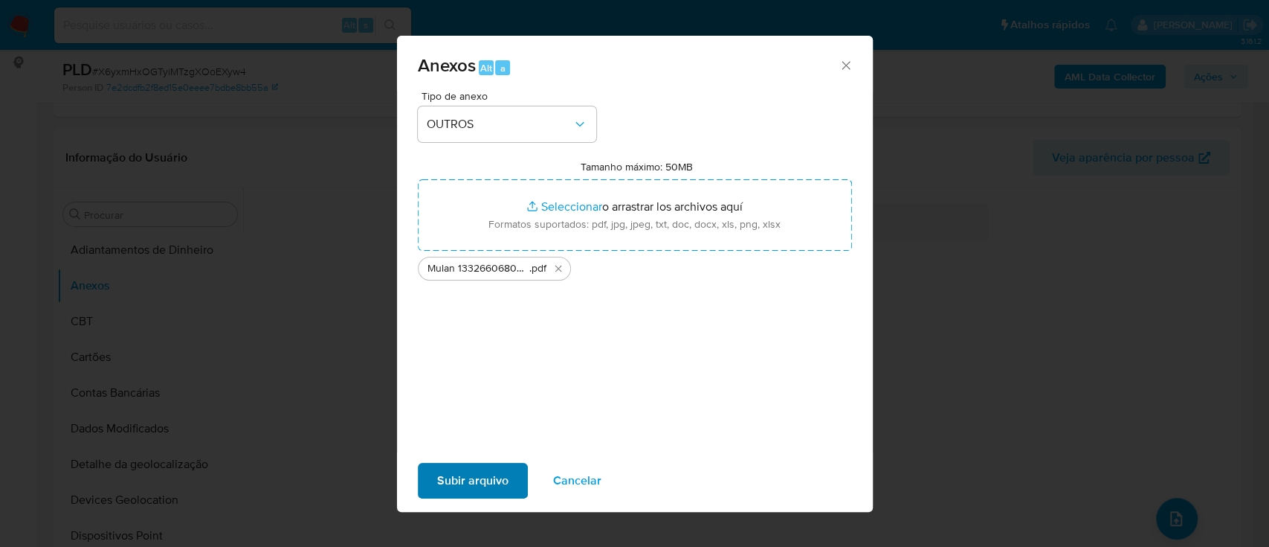
drag, startPoint x: 500, startPoint y: 448, endPoint x: 480, endPoint y: 480, distance: 37.8
click at [496, 453] on div "Anexos Alt a Tipo de anexo OUTROS Tamanho máximo: 50MB Seleccionar archivos Sel…" at bounding box center [635, 274] width 476 height 476
click at [480, 480] on span "Subir arquivo" at bounding box center [472, 480] width 71 height 33
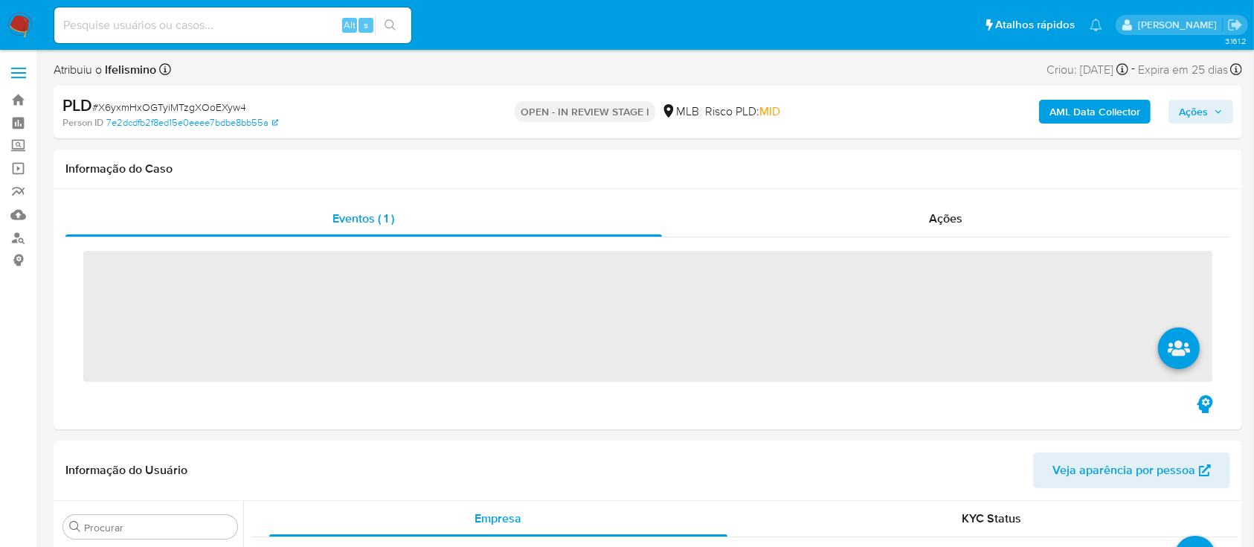
scroll to position [771, 0]
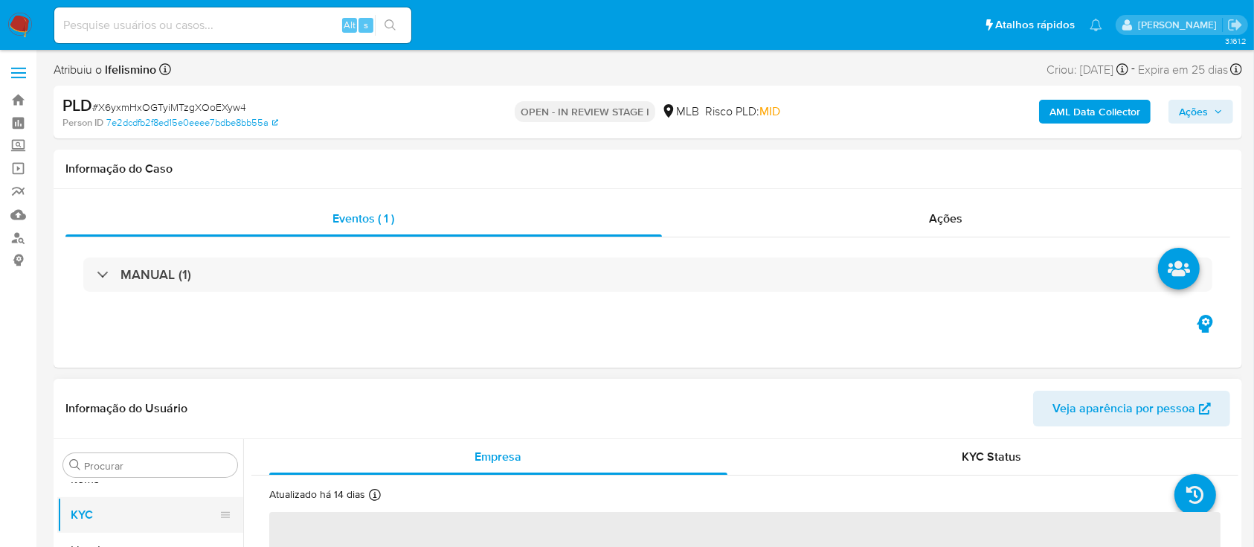
select select "10"
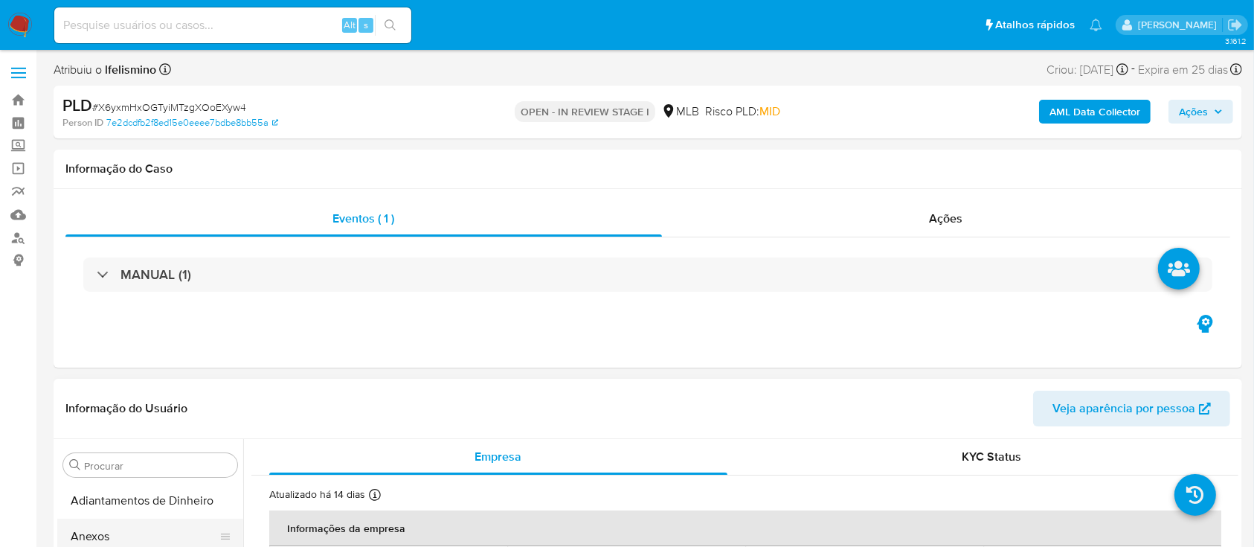
click at [126, 521] on button "Anexos" at bounding box center [144, 536] width 174 height 36
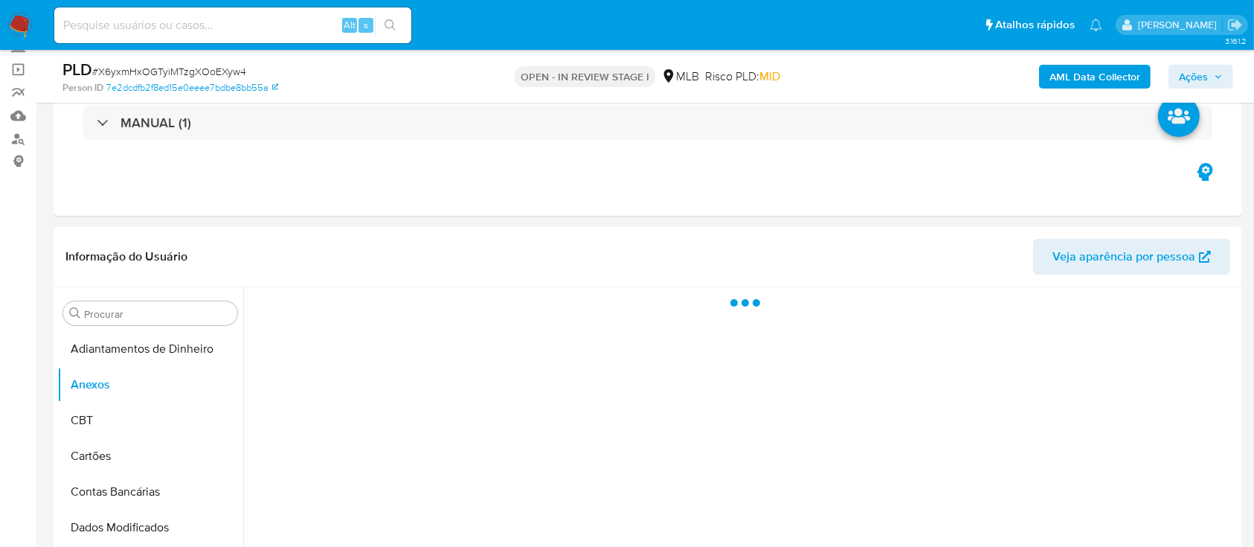
scroll to position [198, 0]
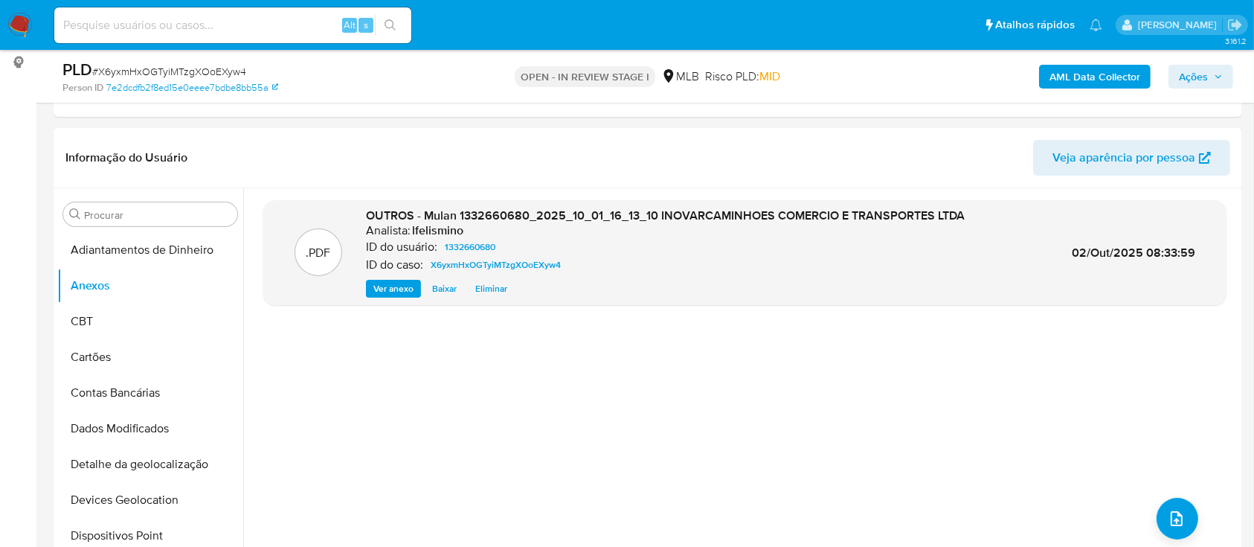
click at [1095, 59] on div "AML Data Collector Ações" at bounding box center [1040, 76] width 386 height 35
click at [1091, 65] on b "AML Data Collector" at bounding box center [1094, 77] width 91 height 24
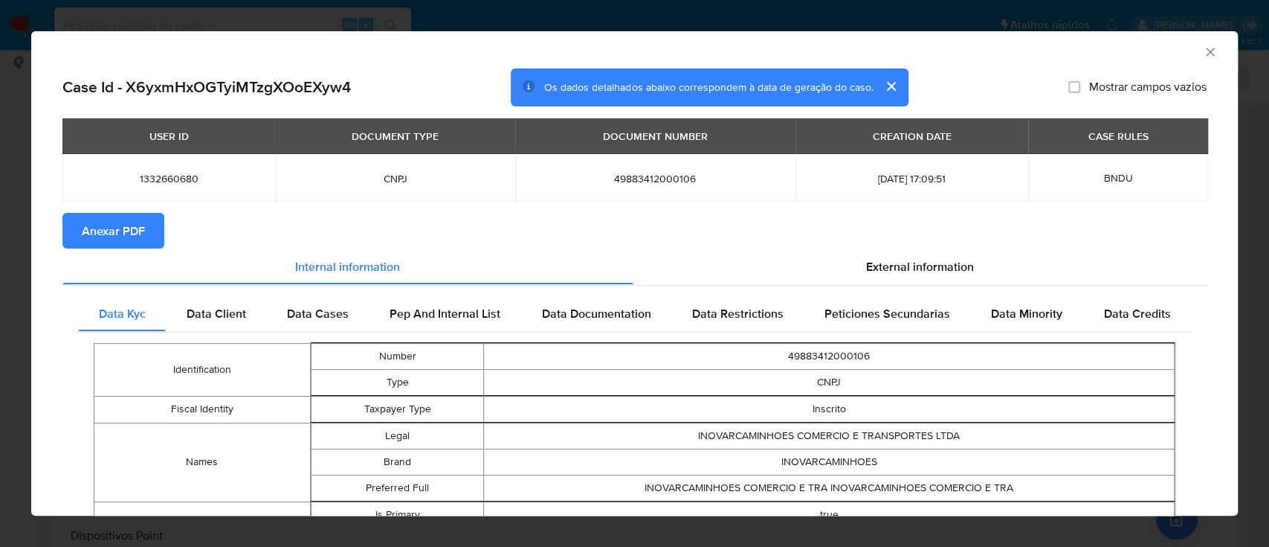
click at [115, 233] on span "Anexar PDF" at bounding box center [113, 230] width 63 height 33
click at [375, 13] on div "AML Data Collector Case Id - X6yxmHxOGTyiMTzgXOoEXyw4 Os dados detalhados abaix…" at bounding box center [634, 273] width 1269 height 547
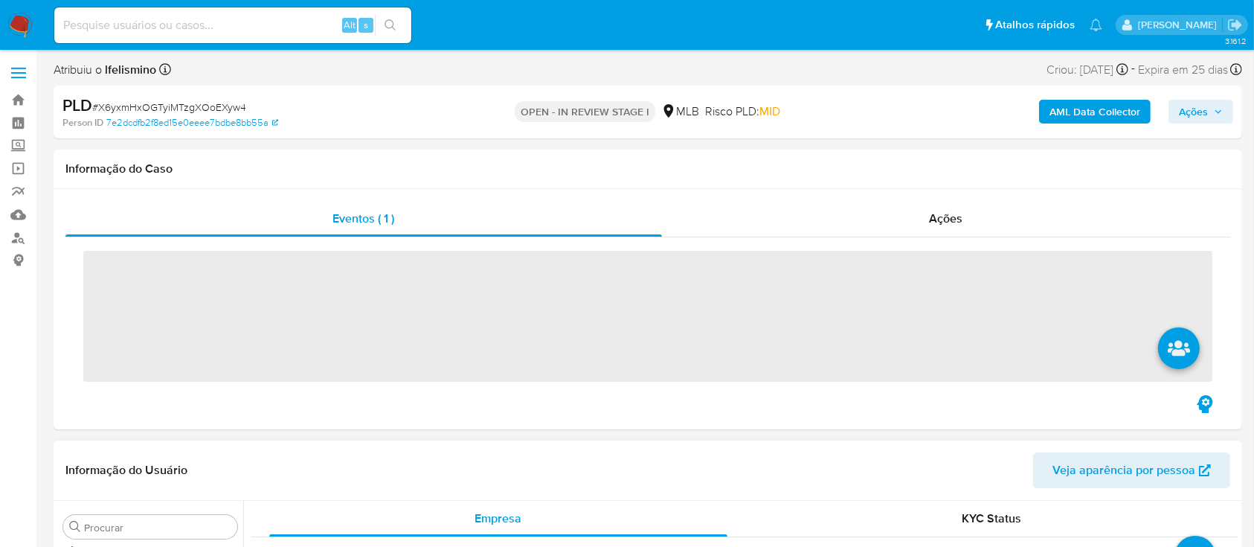
scroll to position [771, 0]
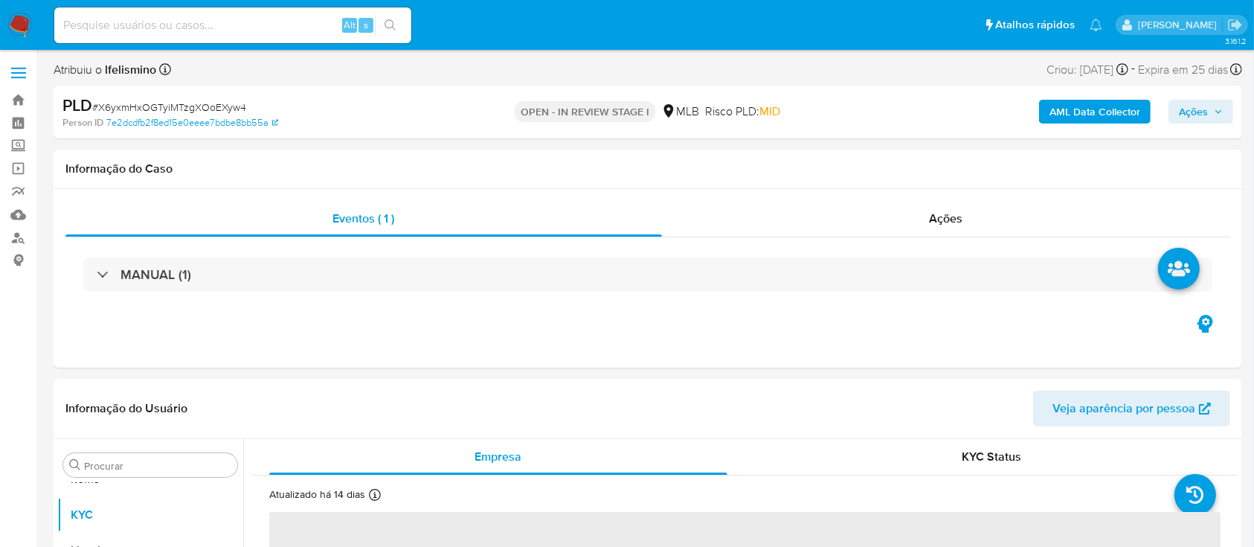
select select "10"
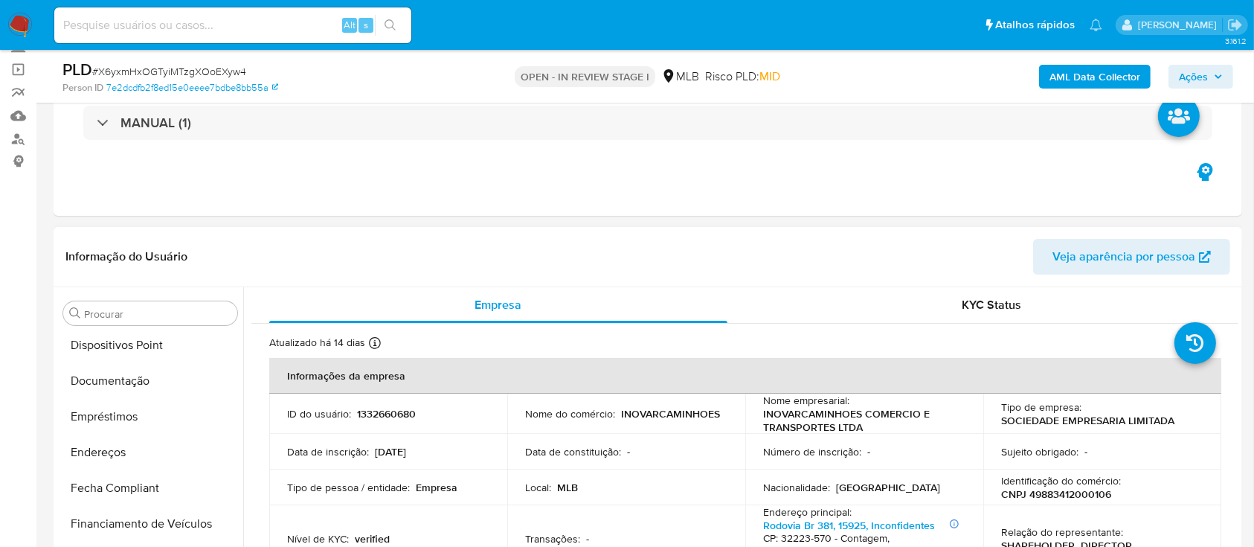
scroll to position [0, 0]
click at [164, 390] on button "Anexos" at bounding box center [144, 385] width 174 height 36
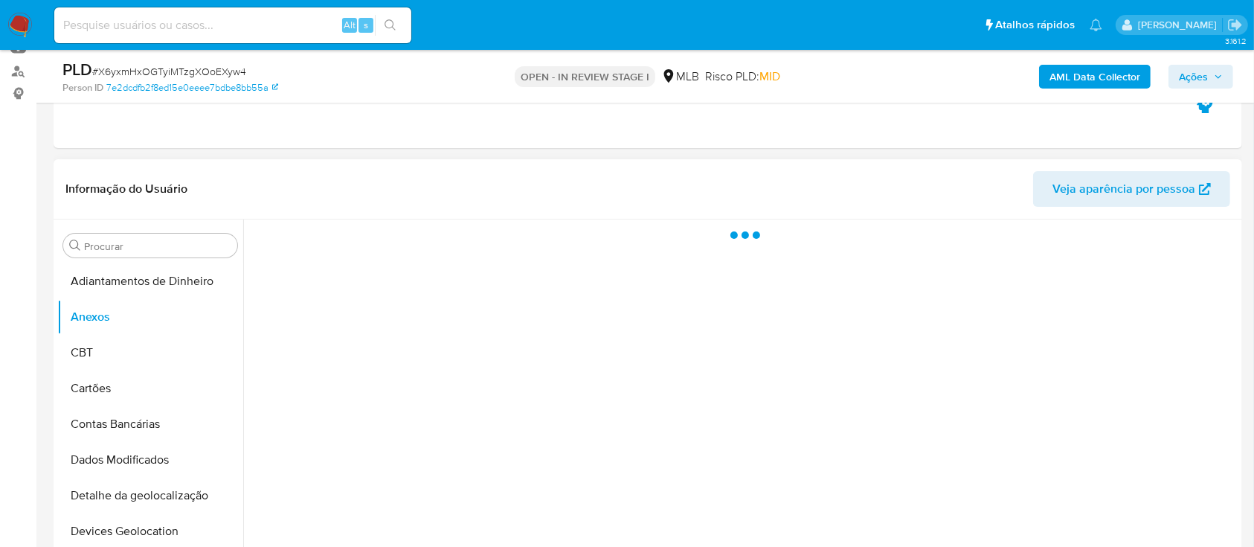
scroll to position [198, 0]
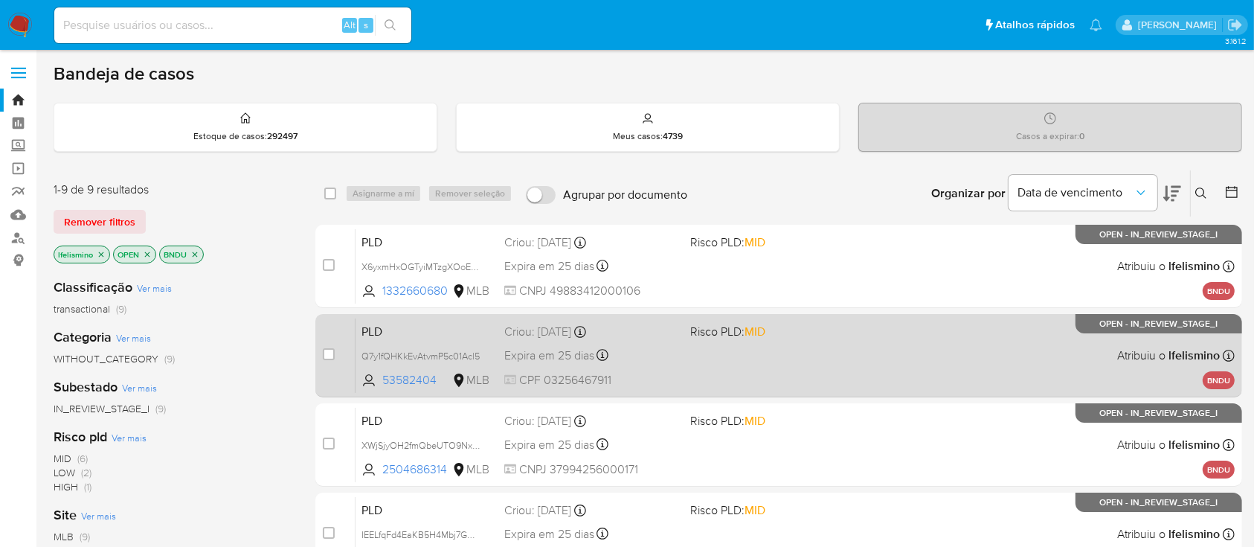
click at [880, 339] on div "PLD Q7y1fQHKkEvAtvmP5c01Acl5 53582404 MLB Risco PLD: MID Criou: 12/09/2025 Crio…" at bounding box center [794, 355] width 879 height 75
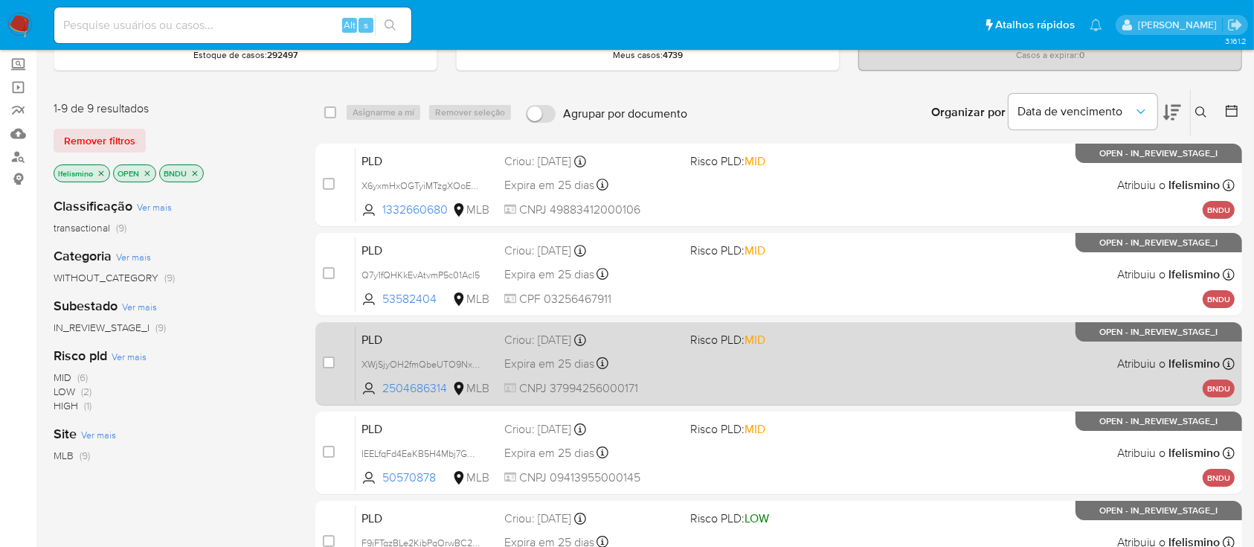
scroll to position [99, 0]
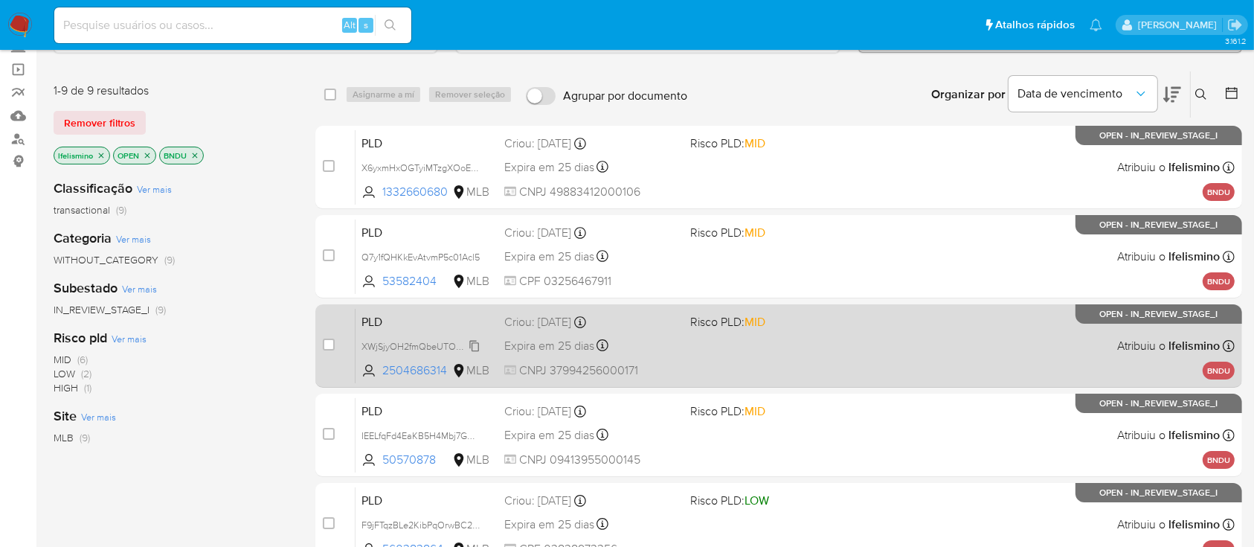
click at [431, 342] on span "XWjSjyOH2fmQbeUTO9Nx1gIj" at bounding box center [422, 345] width 123 height 16
click at [672, 332] on div "PLD XWjSjyOH2fmQbeUTO9Nx1gIj Copiado Copiado 2504686314 MLB Risco PLD: MID Crio…" at bounding box center [794, 345] width 879 height 75
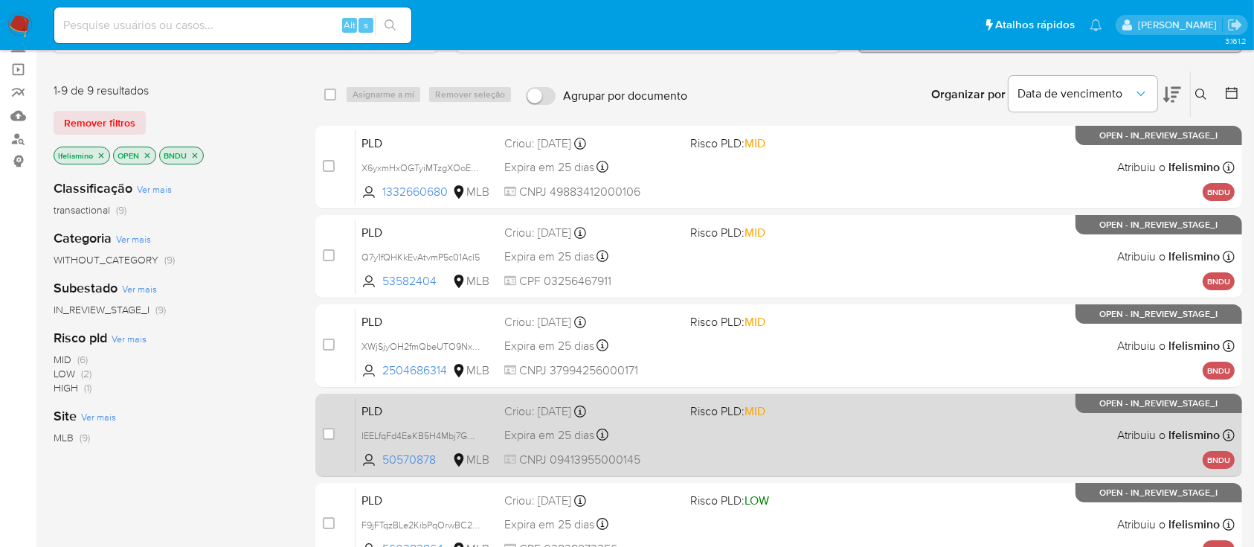
click at [683, 427] on div "PLD IEELfqFd4EaKB5H4Mbj7GwVD 50570878 MLB Risco PLD: MID Criou: 12/09/2025 Crio…" at bounding box center [794, 434] width 879 height 75
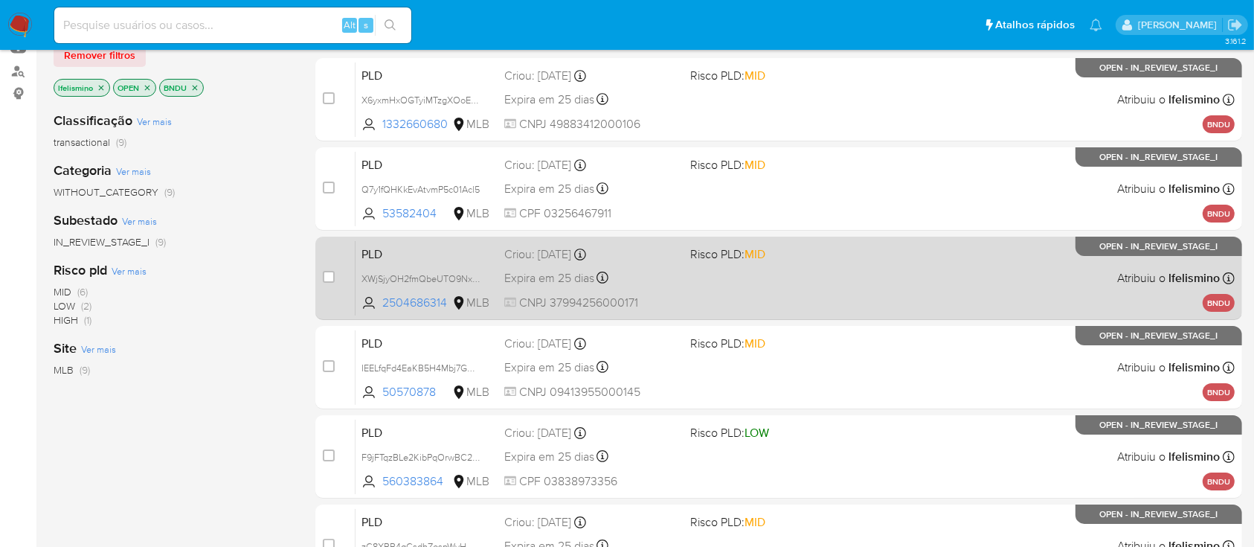
scroll to position [198, 0]
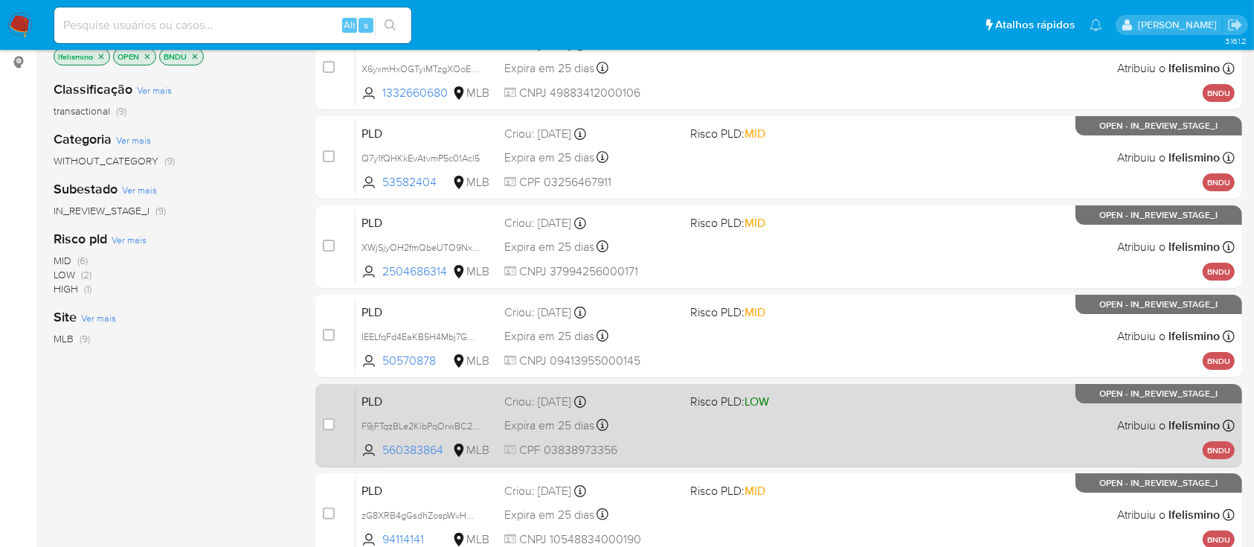
click at [805, 433] on div "PLD F9jFTqzBLe2KibPqOrwBC2KC 560383864 MLB Risco PLD: LOW Criou: 12/09/2025 Cri…" at bounding box center [794, 424] width 879 height 75
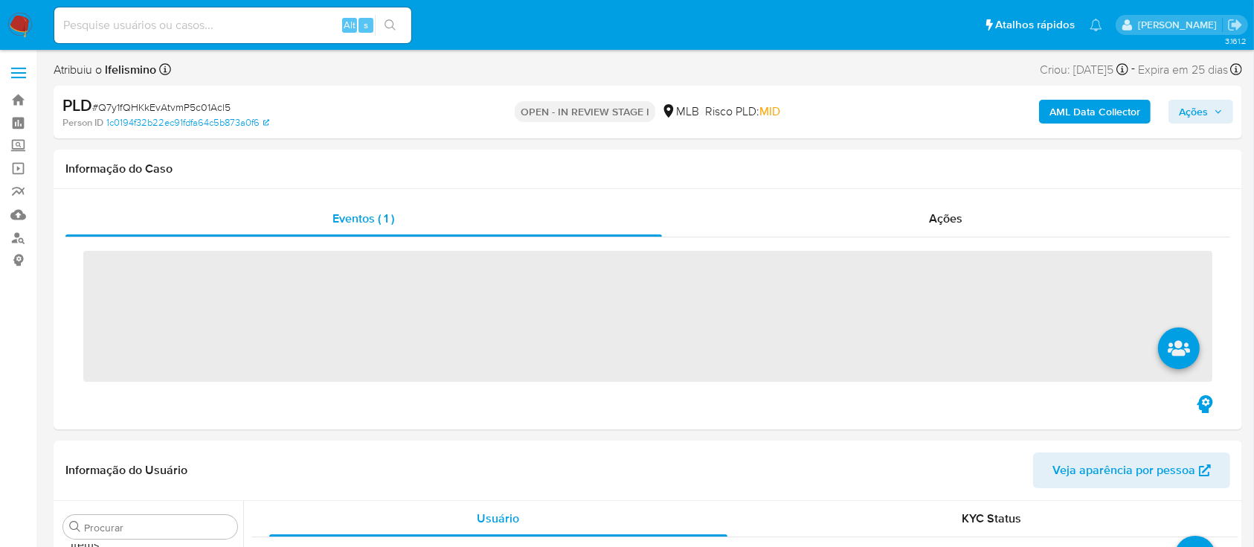
scroll to position [771, 0]
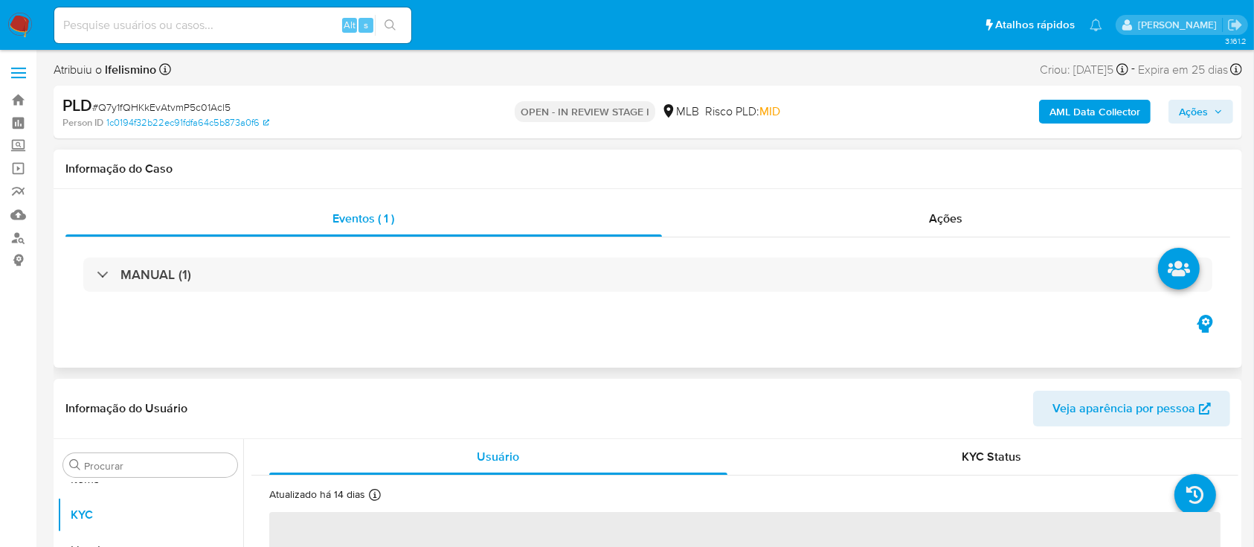
select select "10"
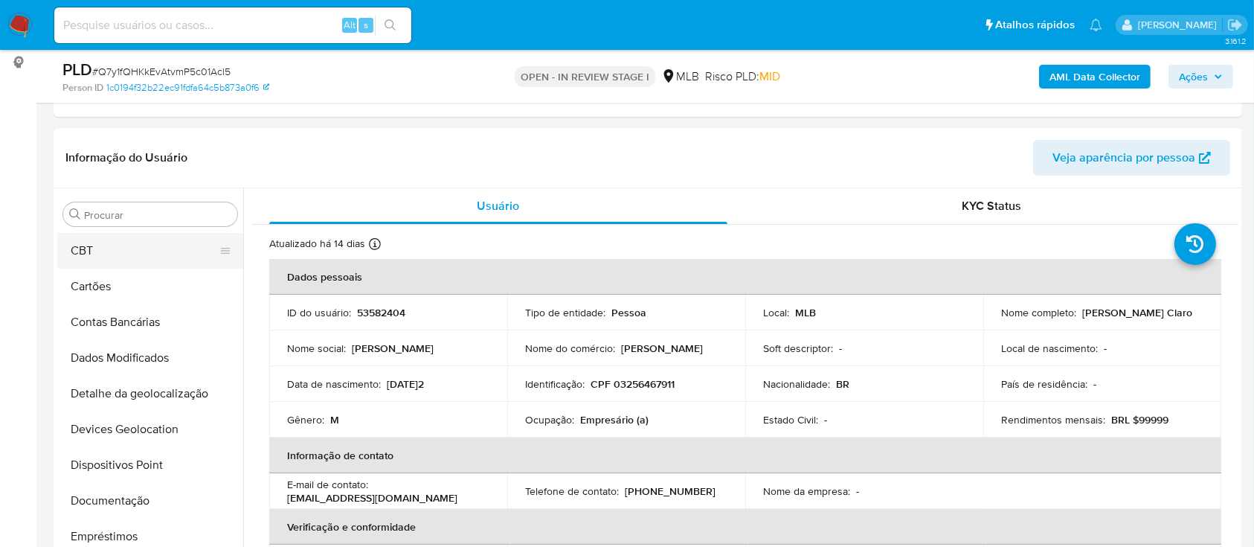
scroll to position [0, 0]
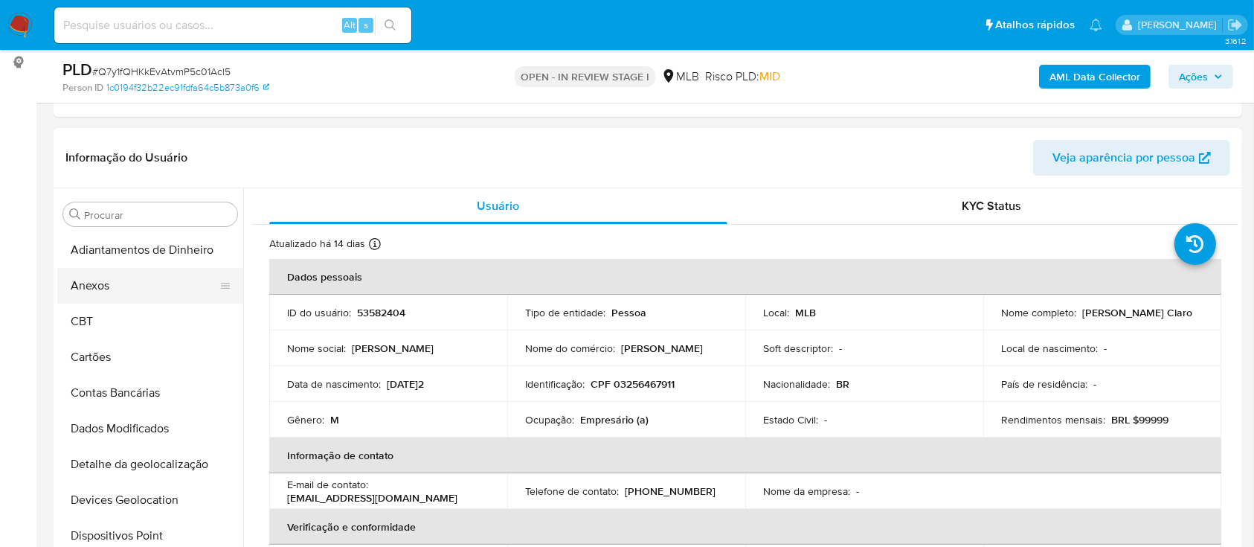
click at [163, 297] on button "Anexos" at bounding box center [144, 286] width 174 height 36
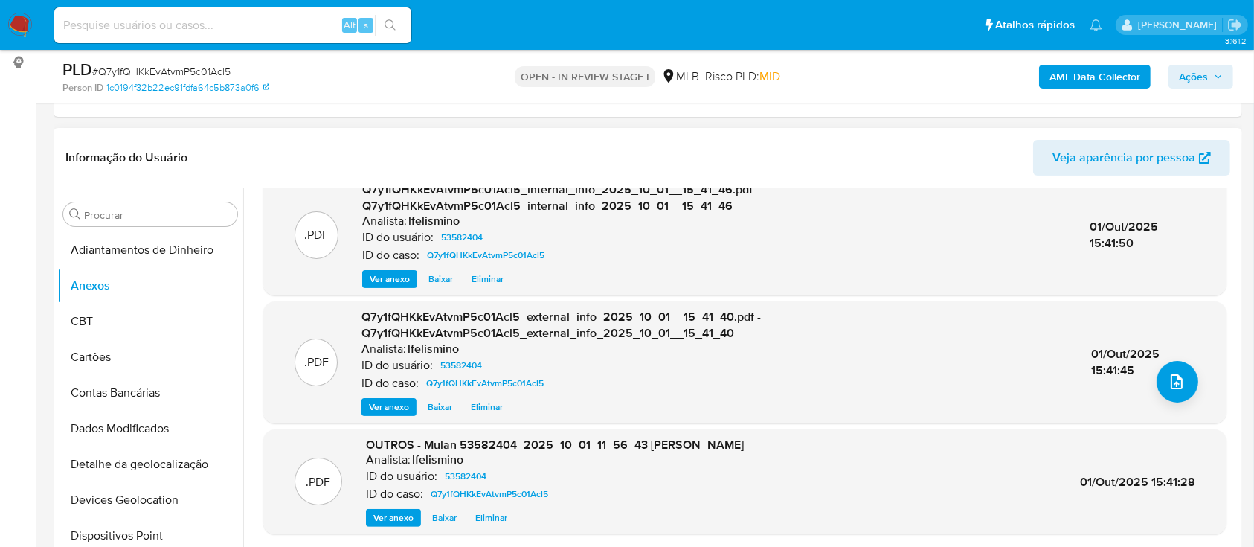
scroll to position [157, 0]
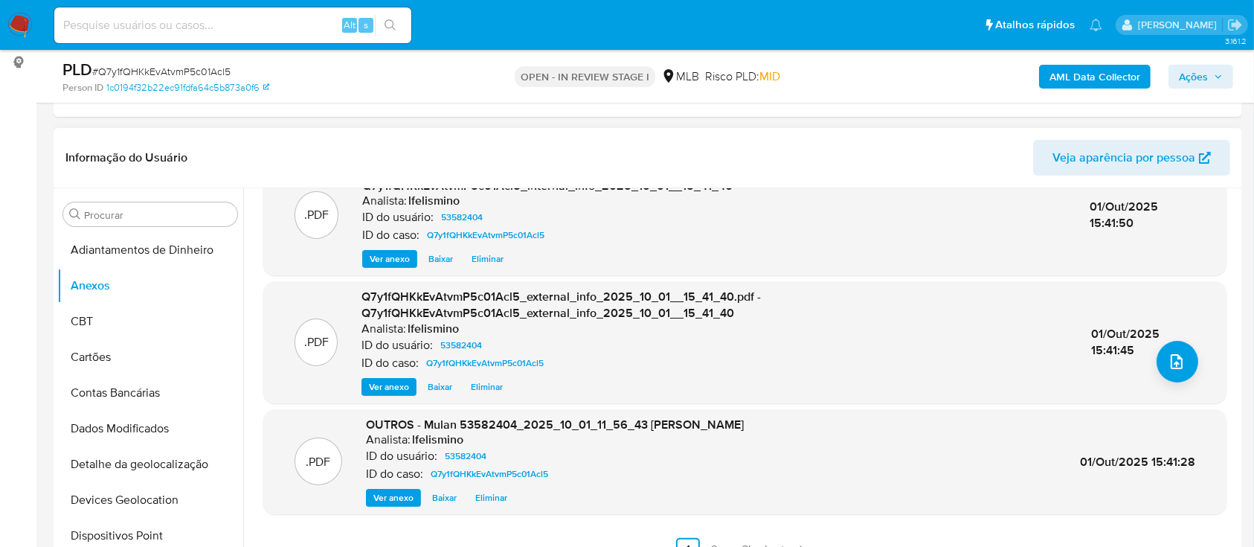
drag, startPoint x: 761, startPoint y: 367, endPoint x: 797, endPoint y: 315, distance: 63.7
